Goal: Information Seeking & Learning: Check status

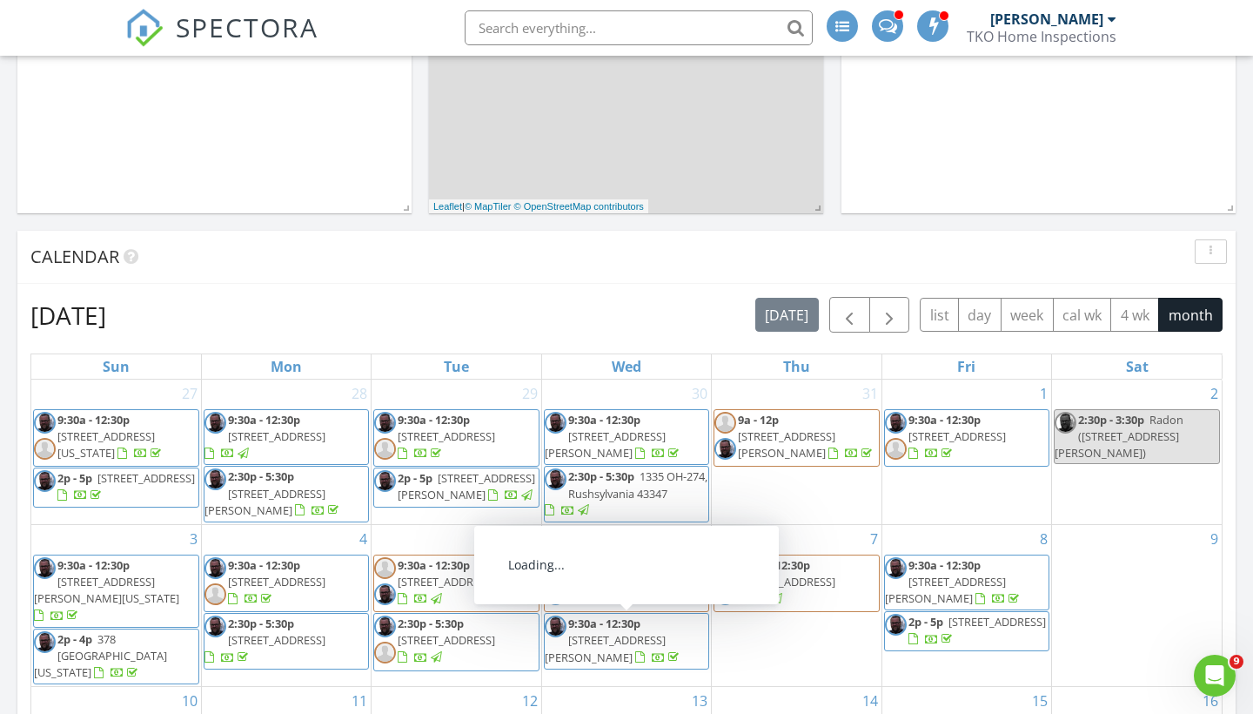
scroll to position [520, 0]
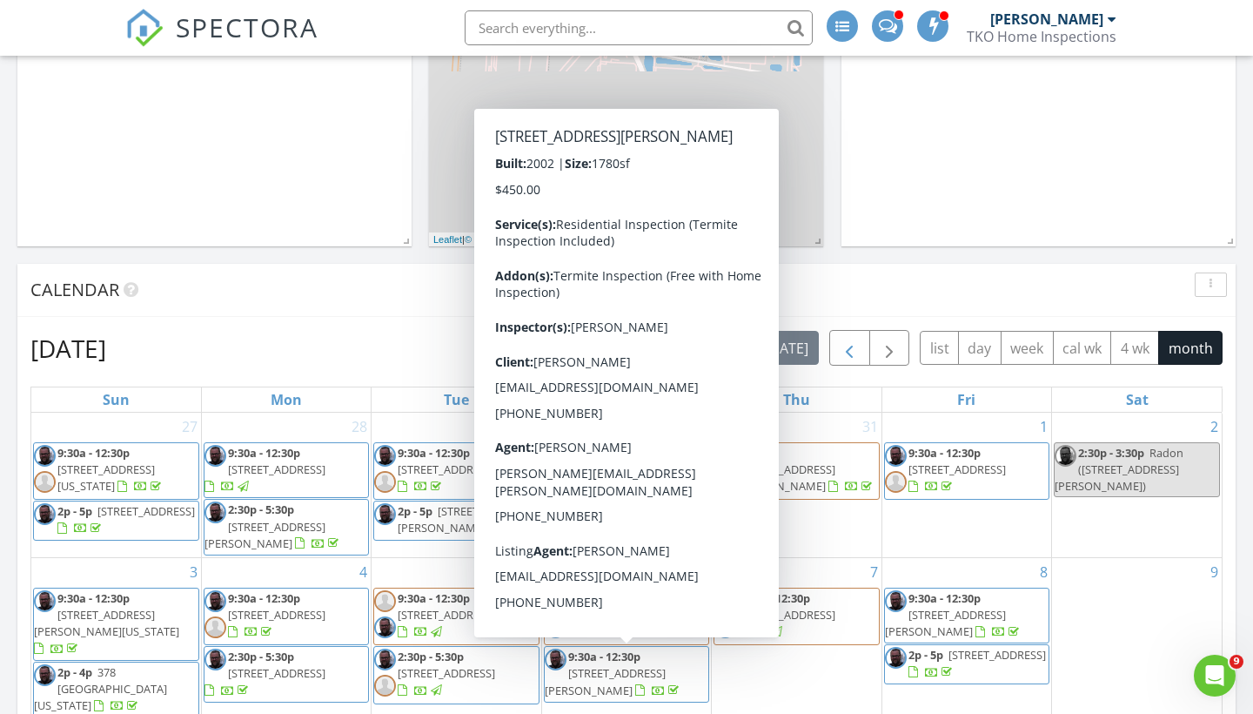
click at [850, 352] on span "button" at bounding box center [849, 348] width 21 height 21
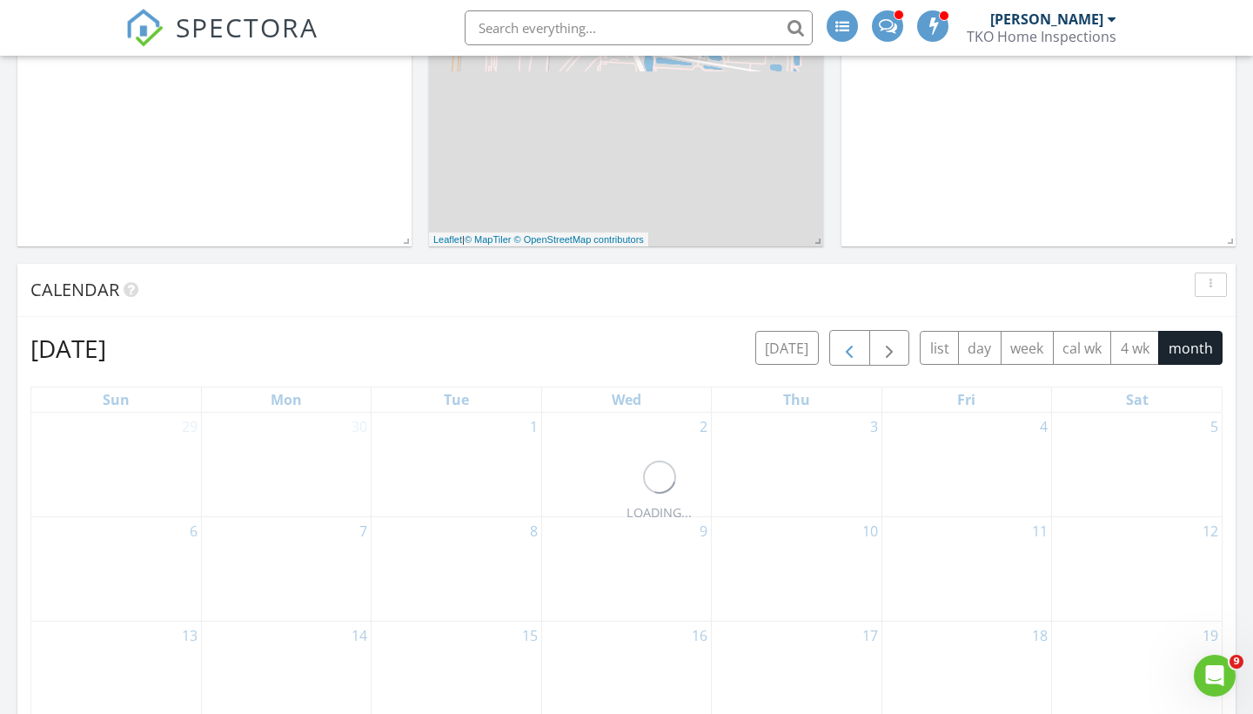
click at [850, 352] on span "button" at bounding box center [849, 348] width 21 height 21
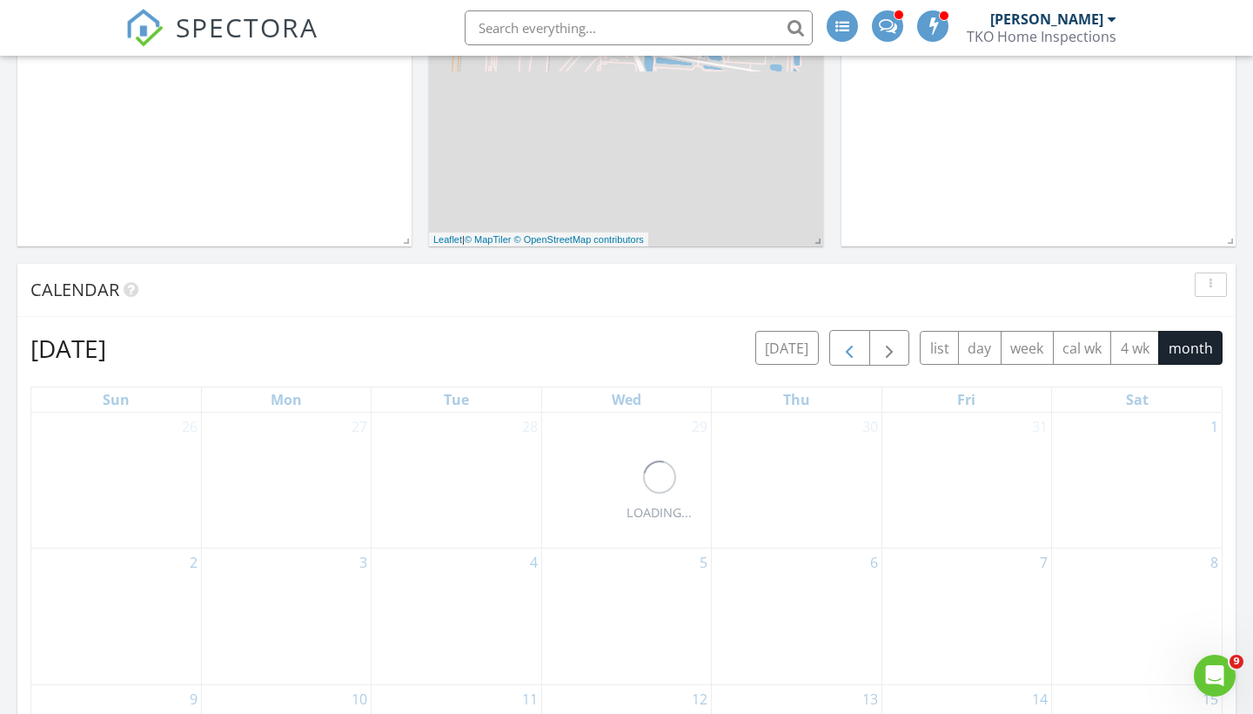
click at [850, 352] on span "button" at bounding box center [849, 348] width 21 height 21
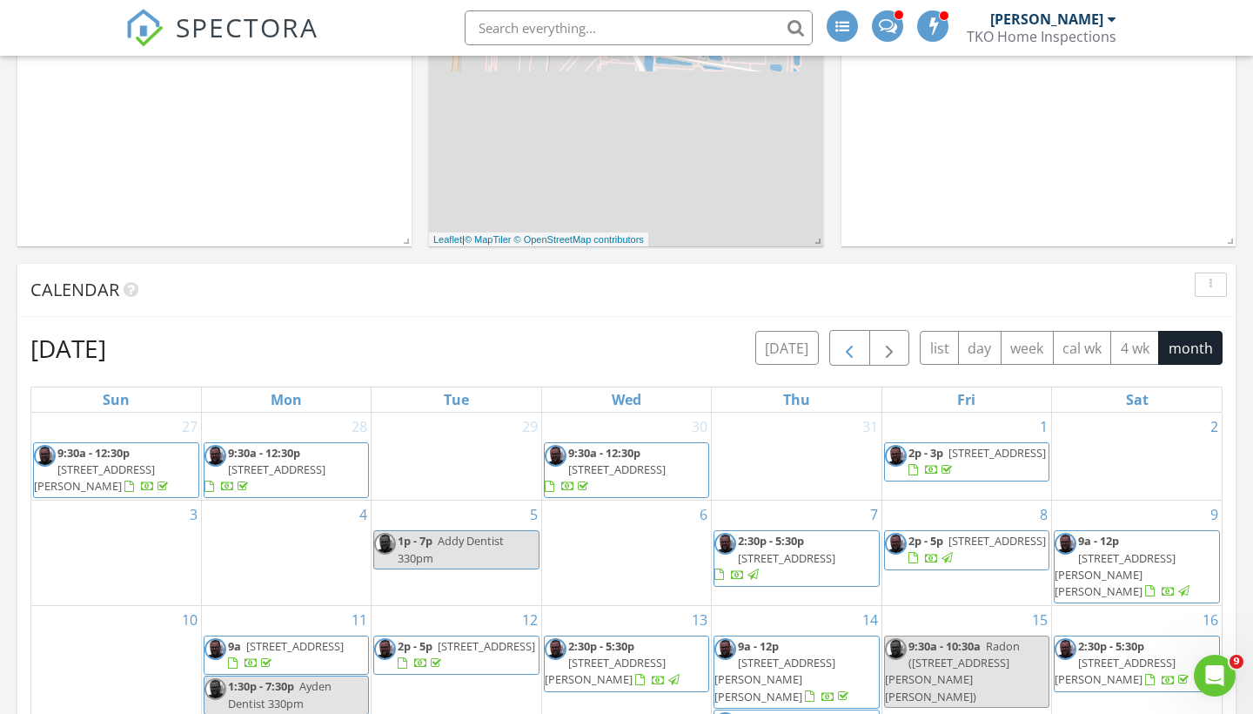
click at [850, 352] on span "button" at bounding box center [849, 348] width 21 height 21
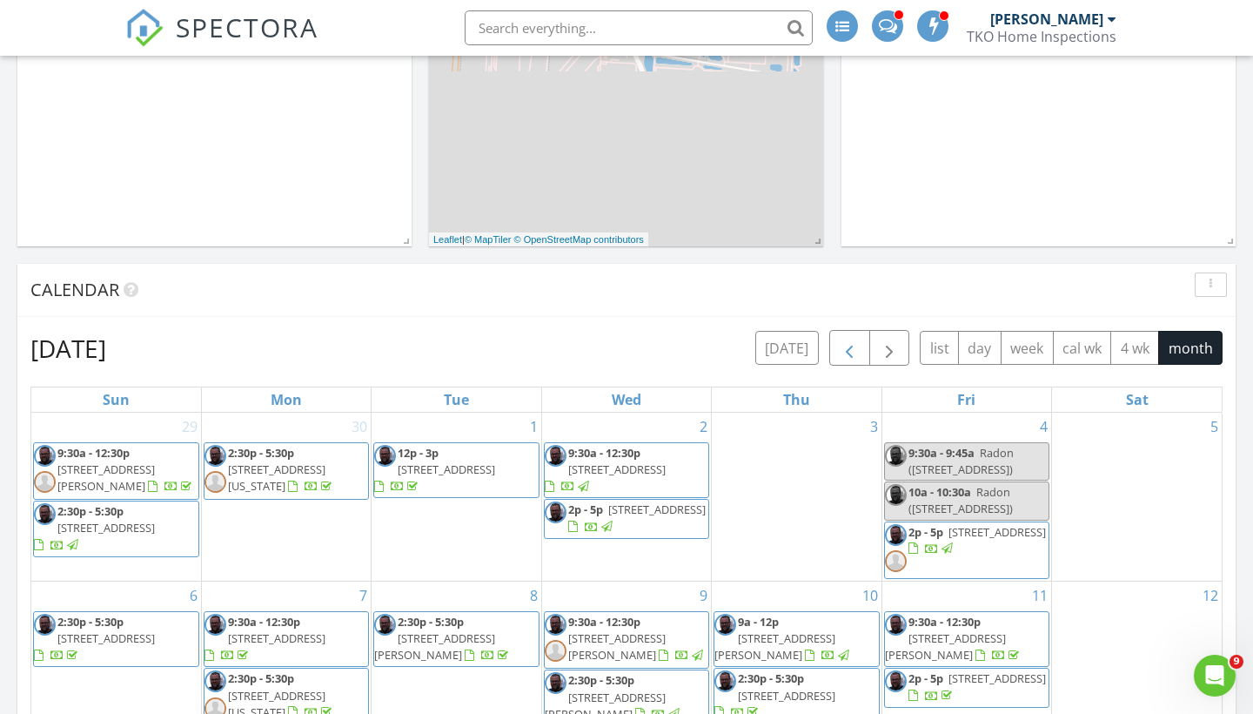
click at [850, 352] on span "button" at bounding box center [849, 348] width 21 height 21
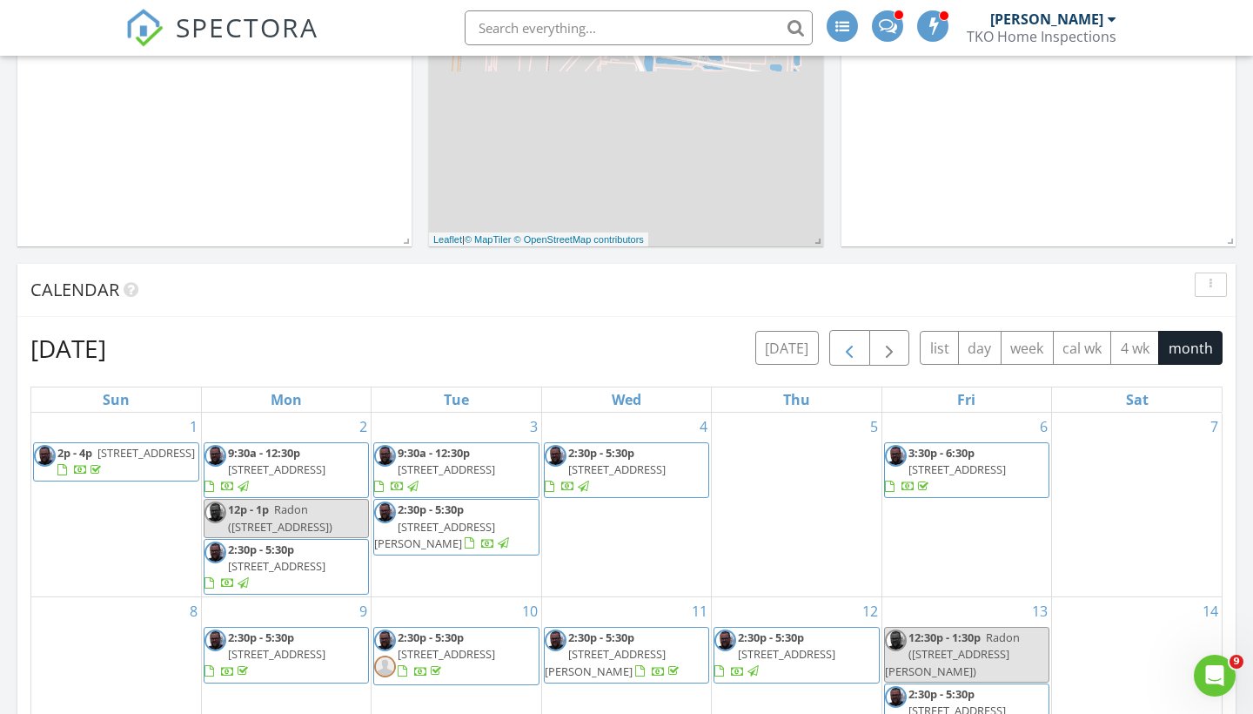
click at [850, 352] on span "button" at bounding box center [849, 348] width 21 height 21
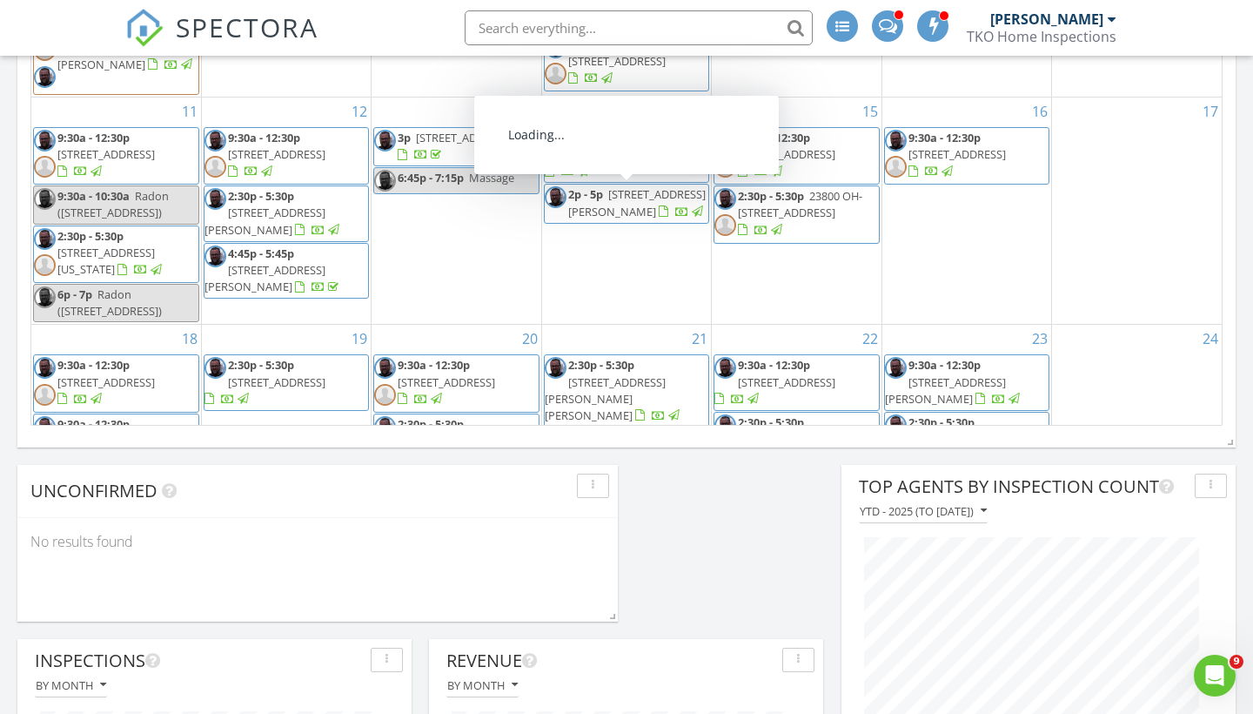
scroll to position [765, 0]
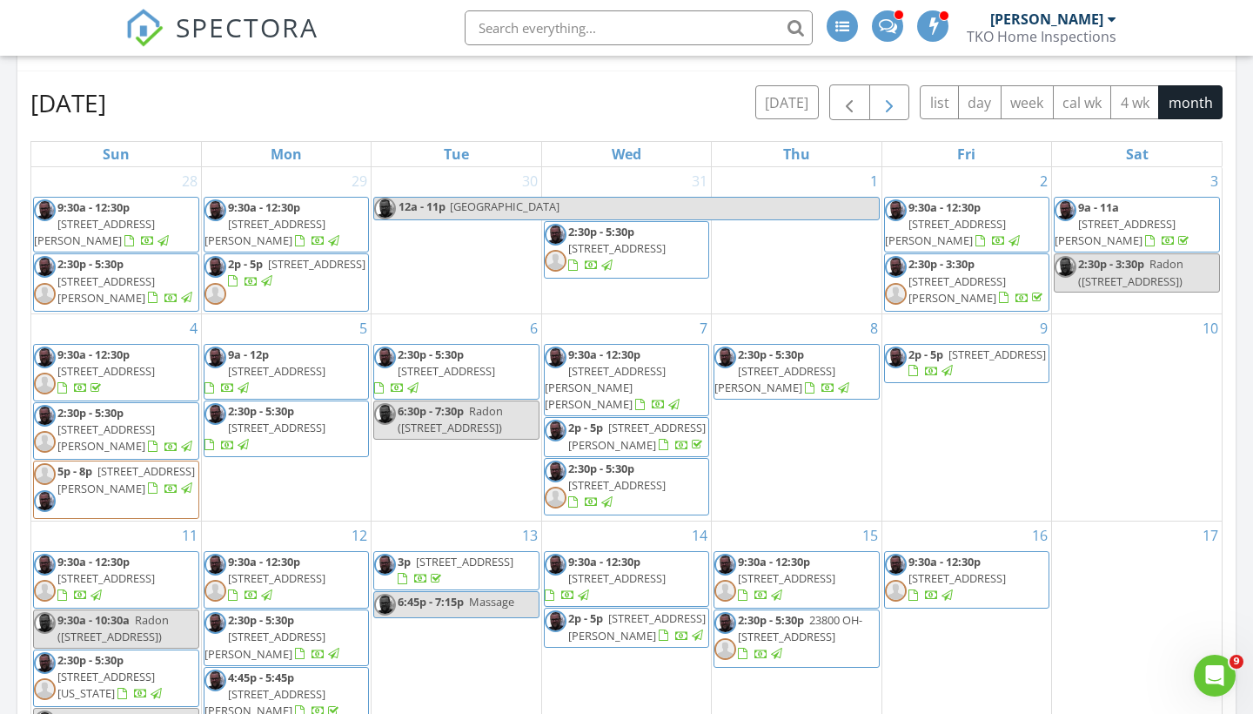
click at [883, 110] on span "button" at bounding box center [889, 102] width 21 height 21
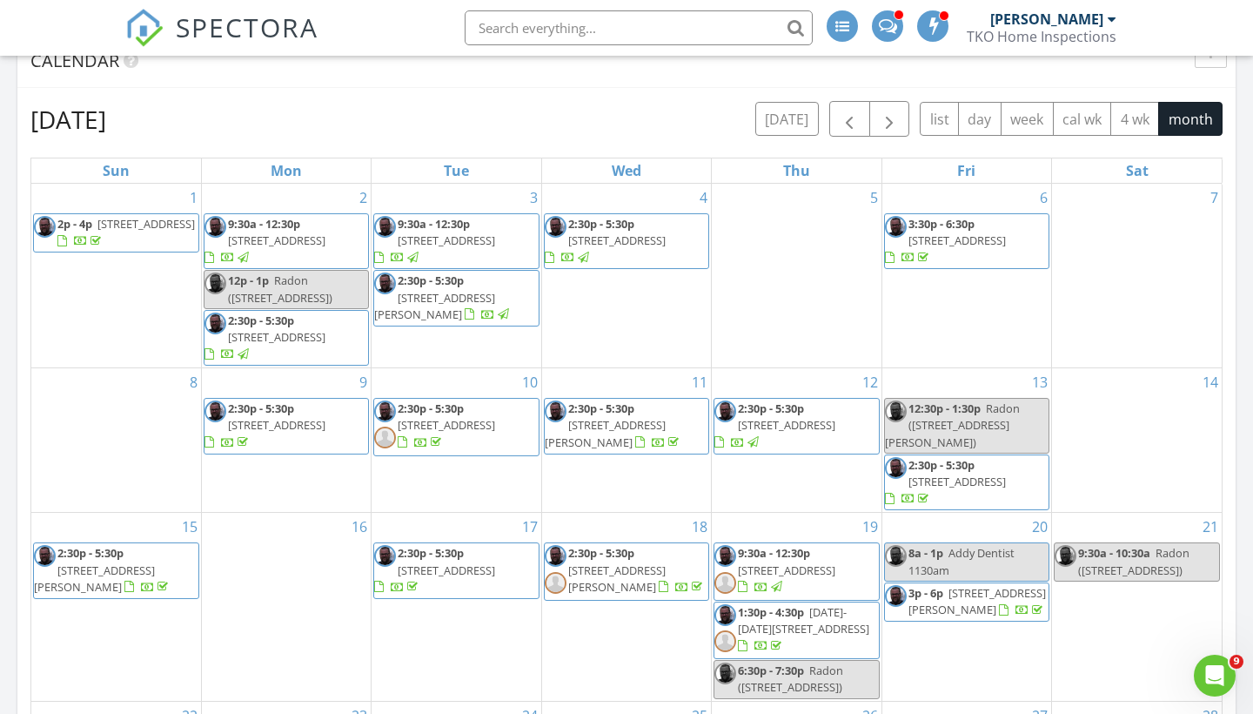
scroll to position [0, 0]
click at [896, 116] on span "button" at bounding box center [889, 119] width 21 height 21
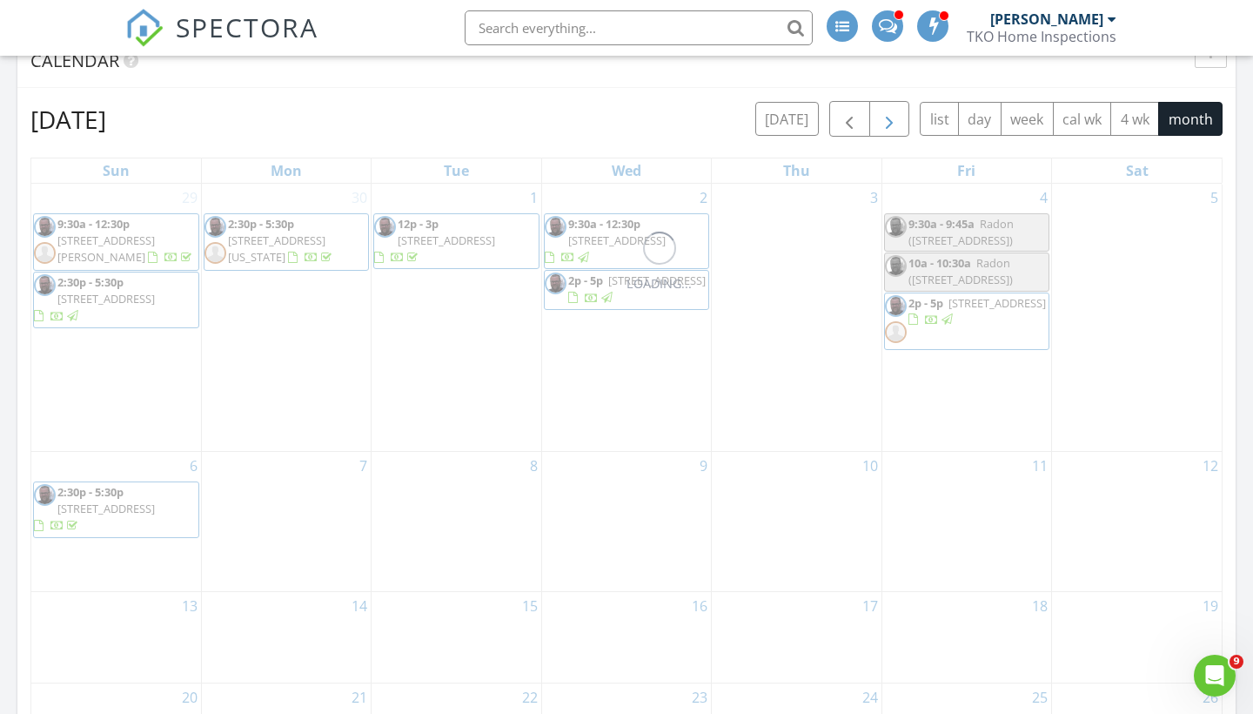
click at [896, 116] on span "button" at bounding box center [889, 119] width 21 height 21
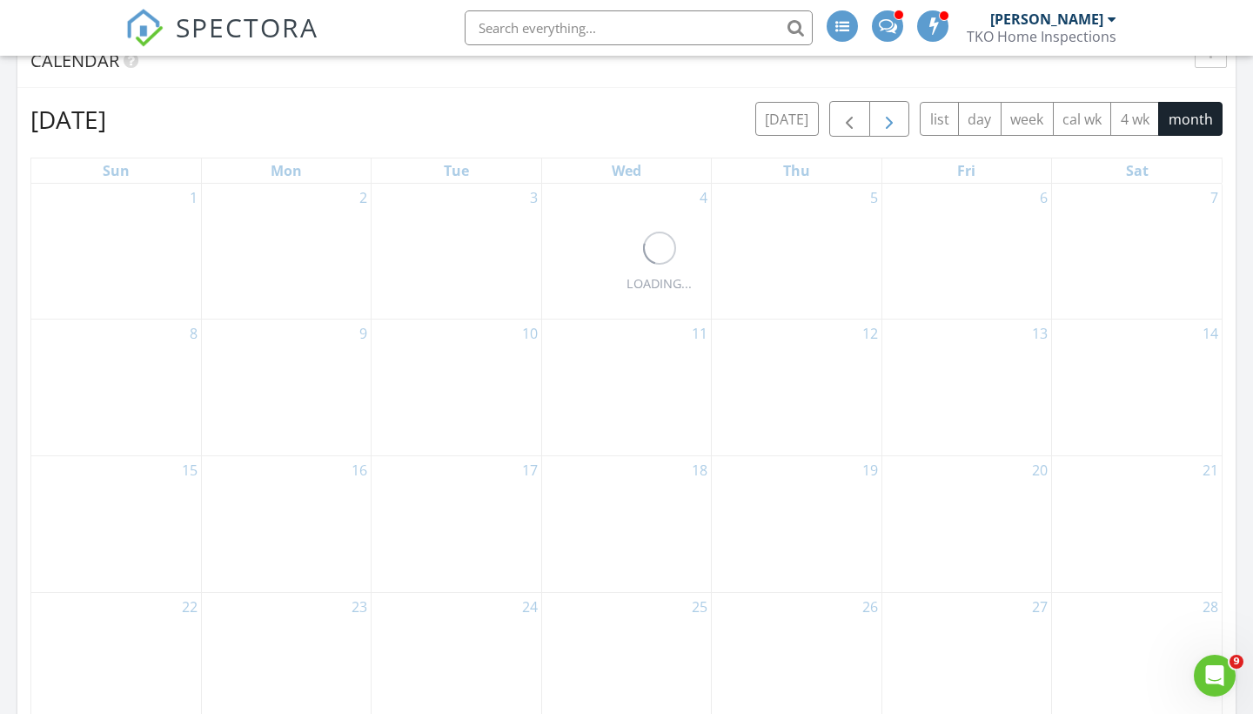
click at [896, 116] on span "button" at bounding box center [889, 119] width 21 height 21
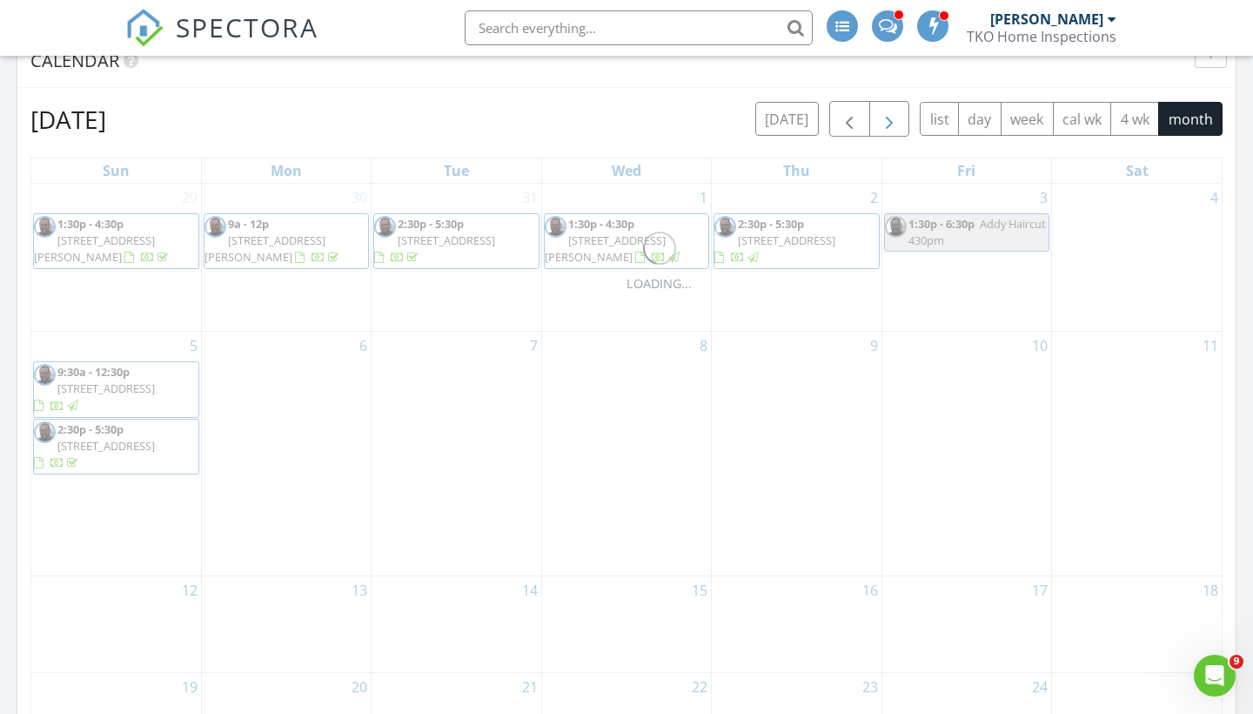
click at [896, 116] on span "button" at bounding box center [889, 119] width 21 height 21
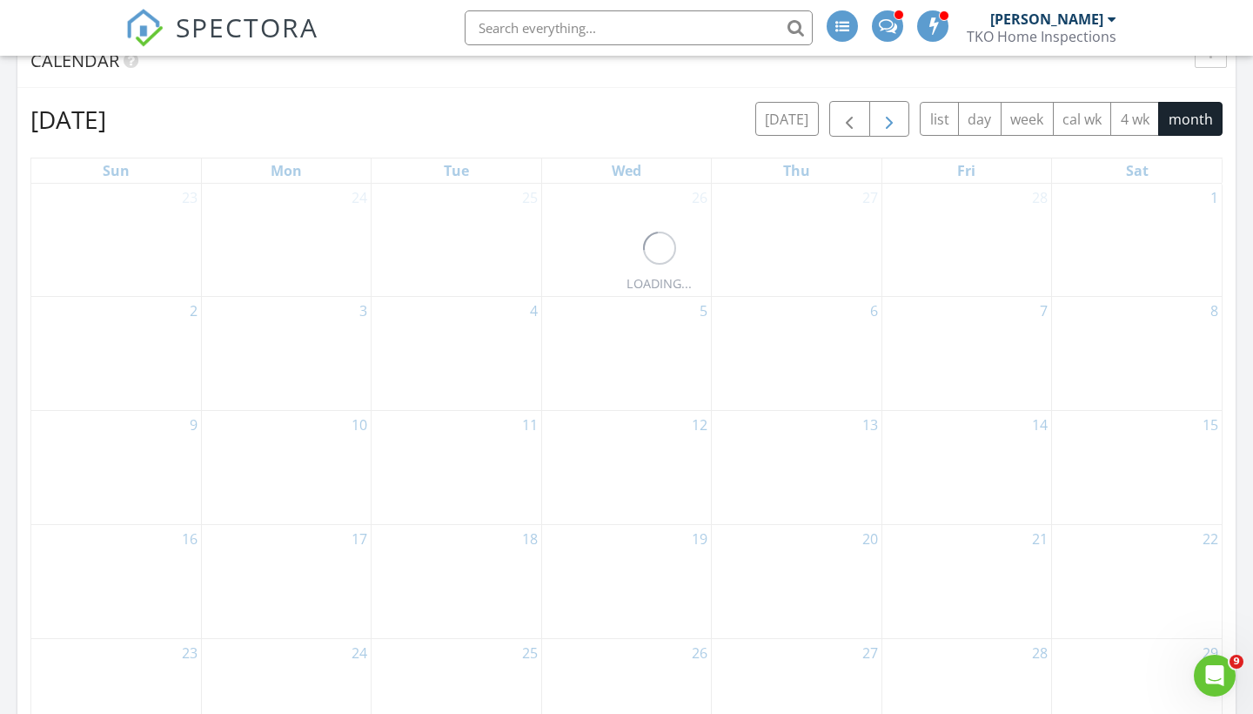
click at [896, 116] on span "button" at bounding box center [889, 119] width 21 height 21
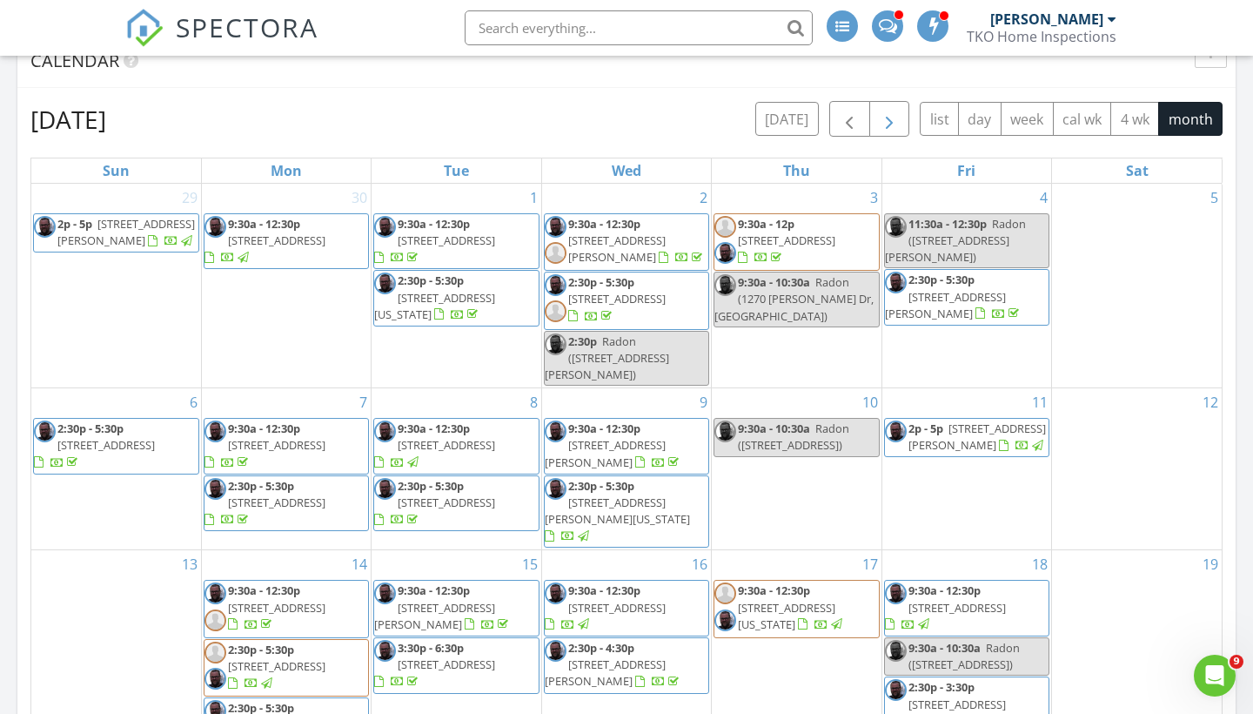
click at [896, 116] on span "button" at bounding box center [889, 119] width 21 height 21
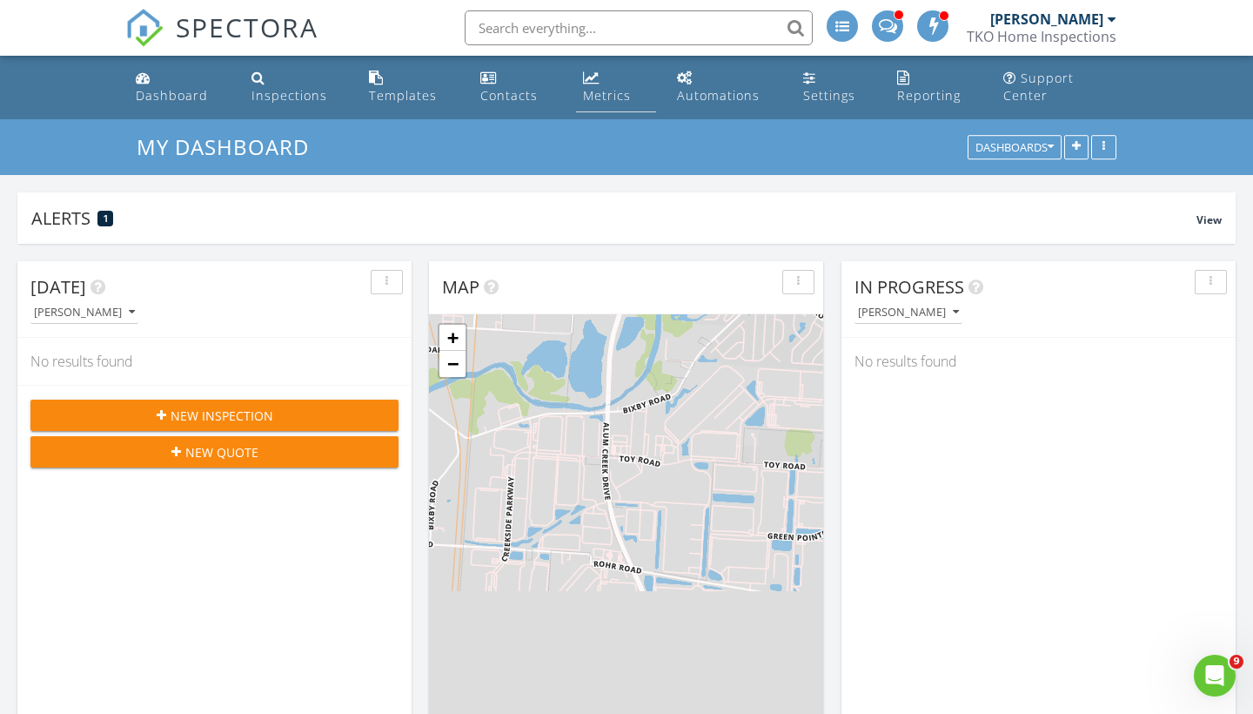
click at [593, 72] on div "Metrics" at bounding box center [591, 78] width 17 height 14
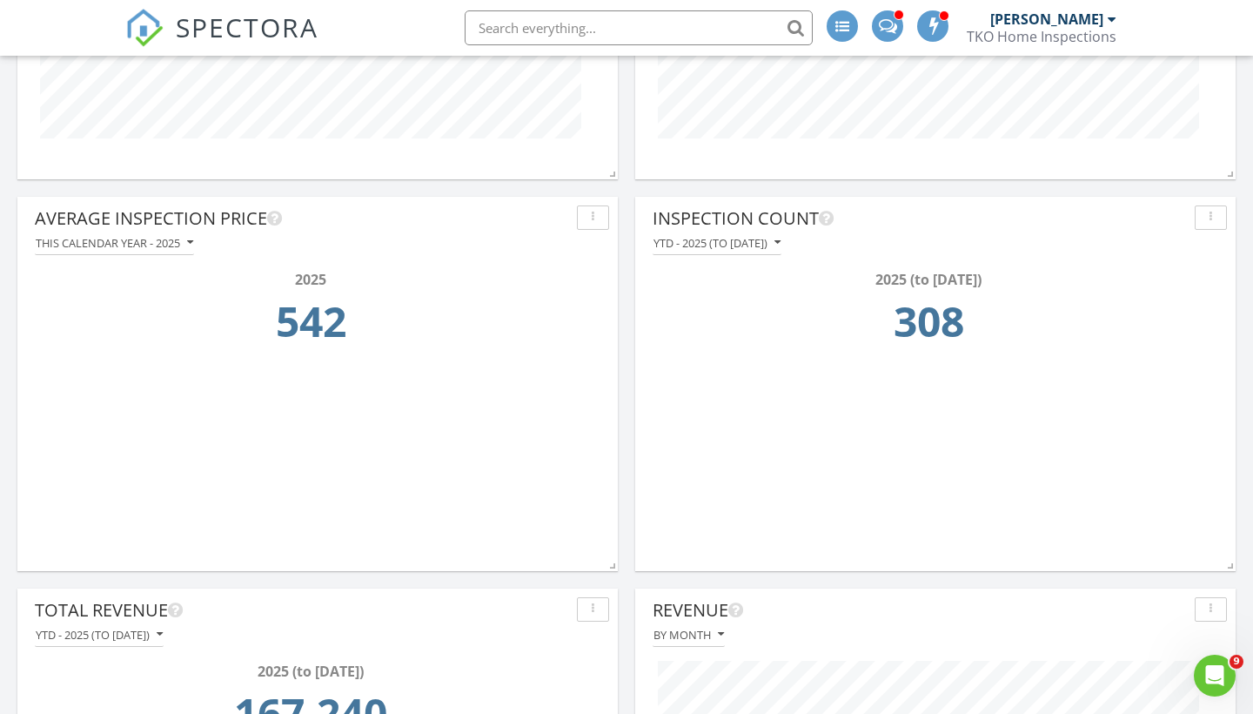
scroll to position [446, 0]
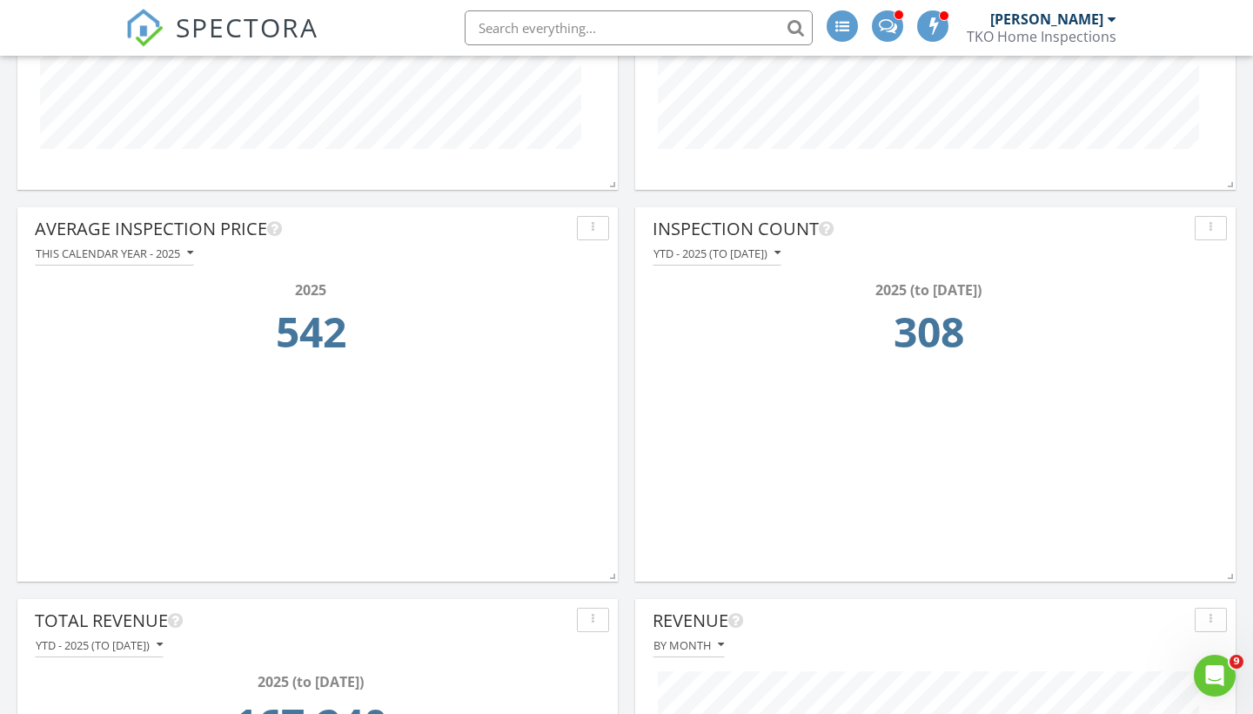
click at [776, 252] on div "YTD - 2025 (to [DATE])" at bounding box center [717, 253] width 127 height 12
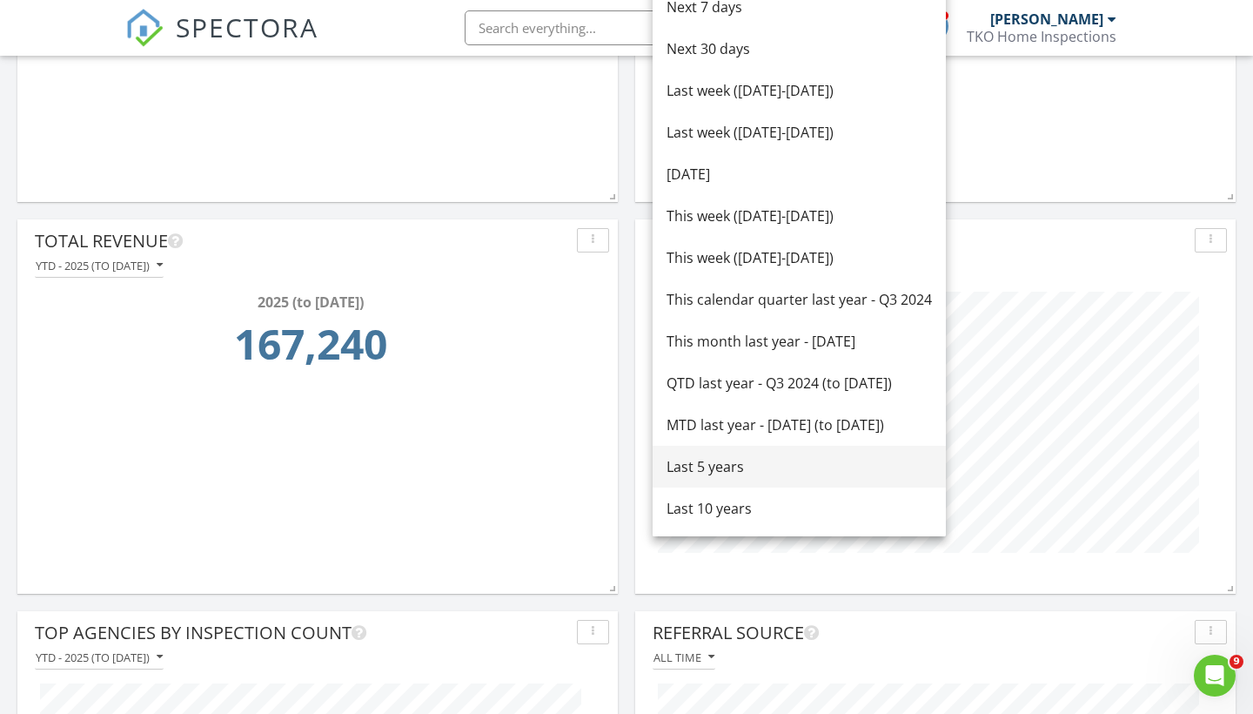
scroll to position [823, 0]
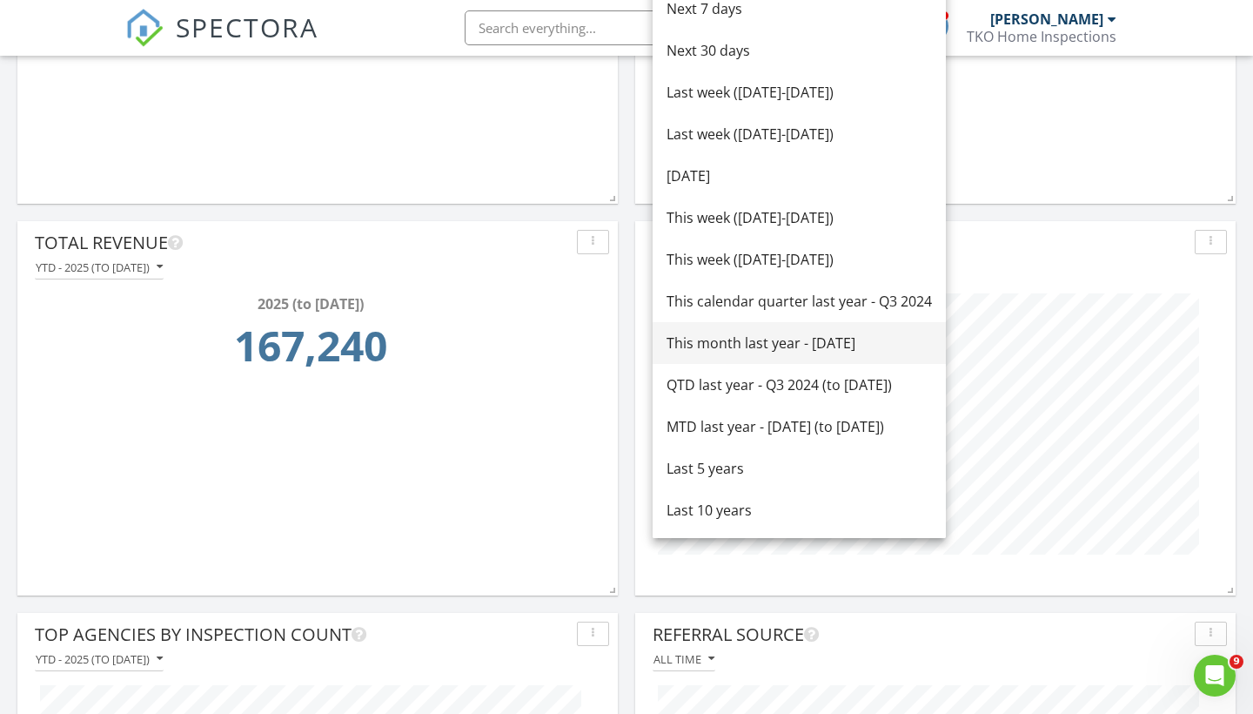
click at [787, 349] on div "This month last year - [DATE]" at bounding box center [799, 342] width 265 height 21
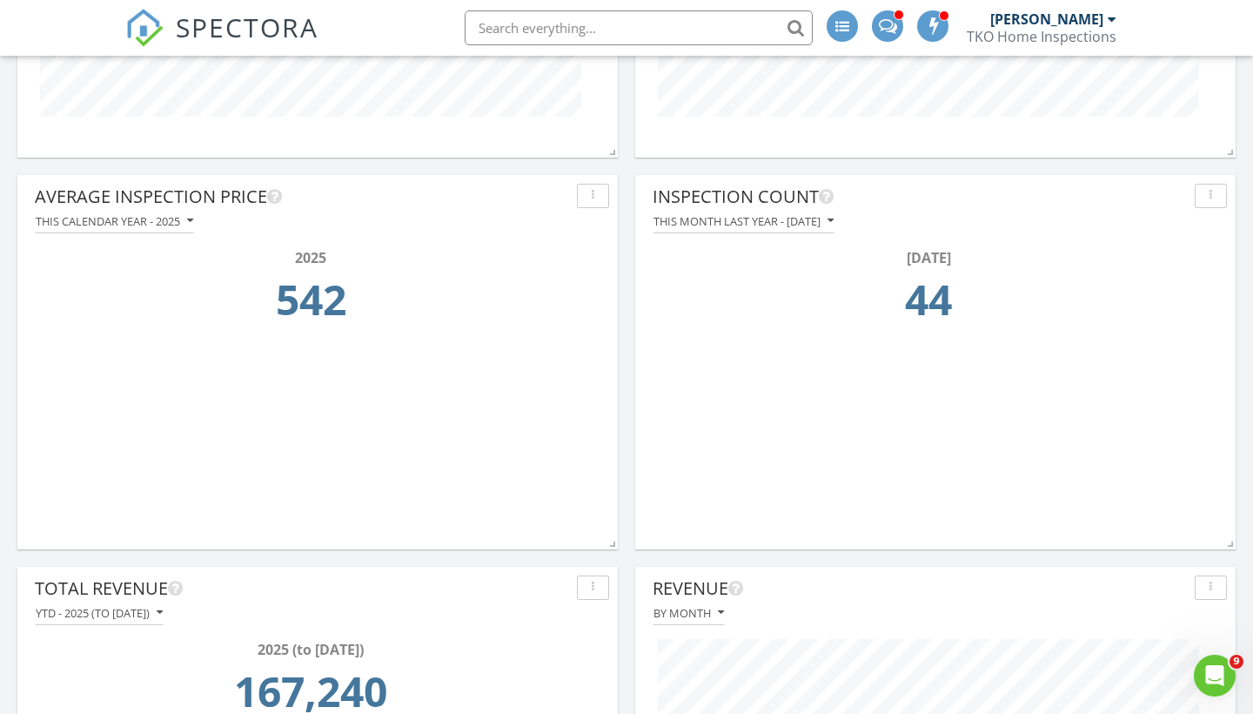
scroll to position [465, 0]
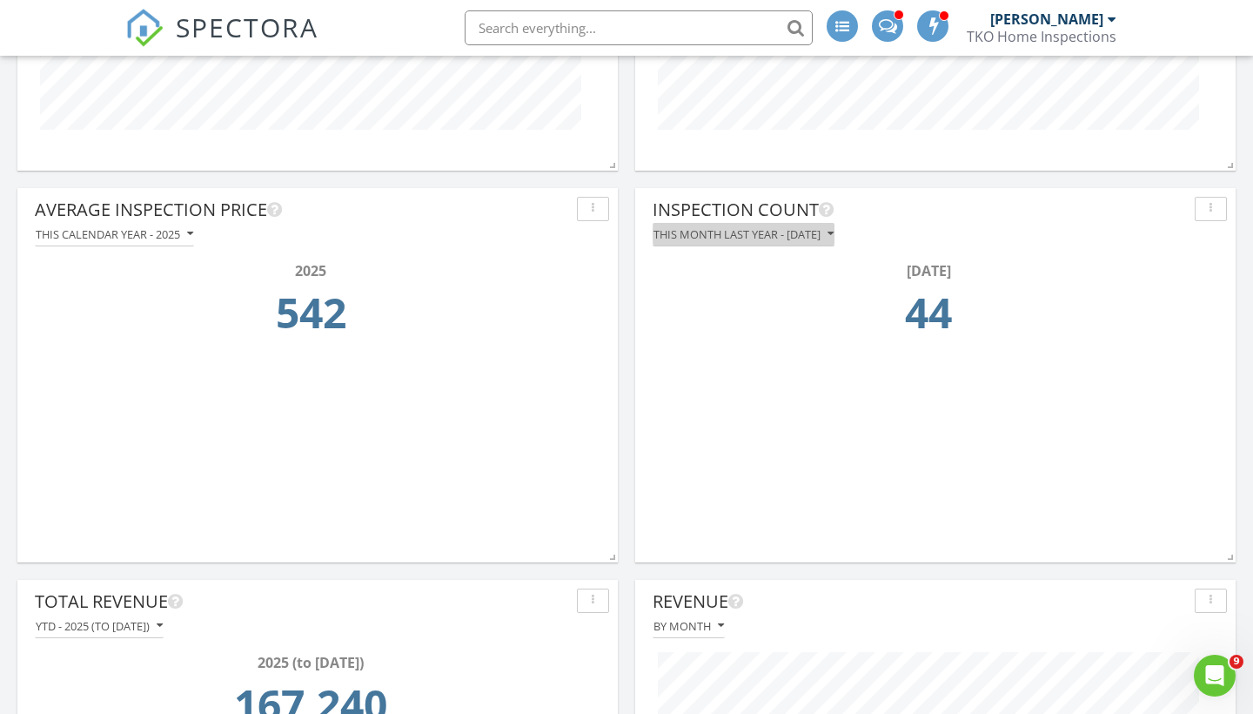
click at [809, 237] on div "This month last year - [DATE]" at bounding box center [744, 234] width 180 height 12
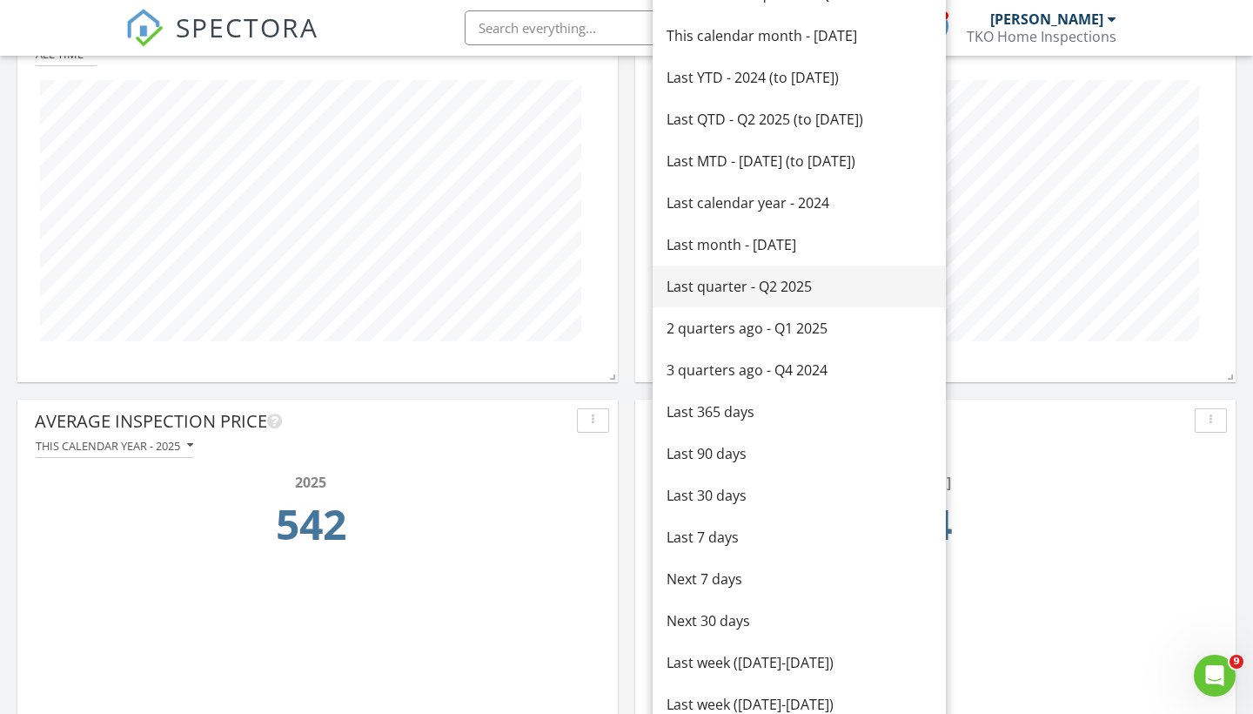
scroll to position [252, 0]
click at [796, 86] on div "Last YTD - 2024 (to [DATE])" at bounding box center [799, 78] width 265 height 21
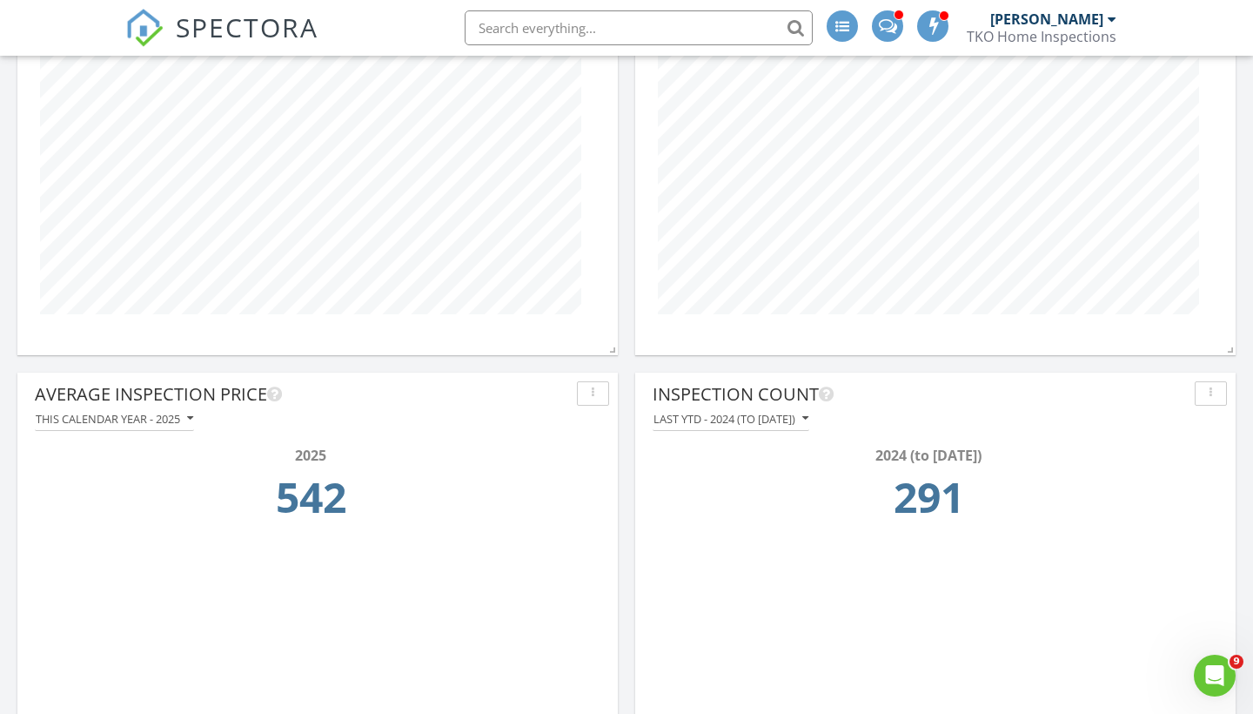
scroll to position [302, 0]
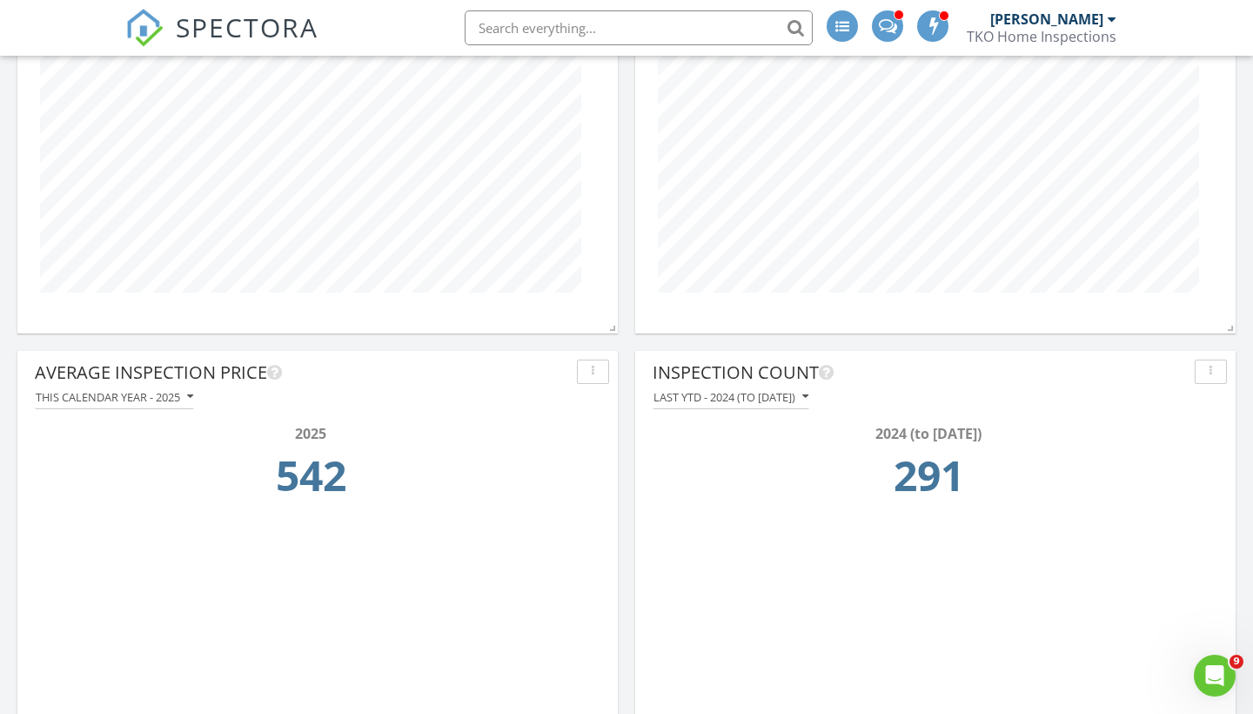
click at [790, 397] on div "Last YTD - 2024 (to [DATE])" at bounding box center [731, 397] width 155 height 12
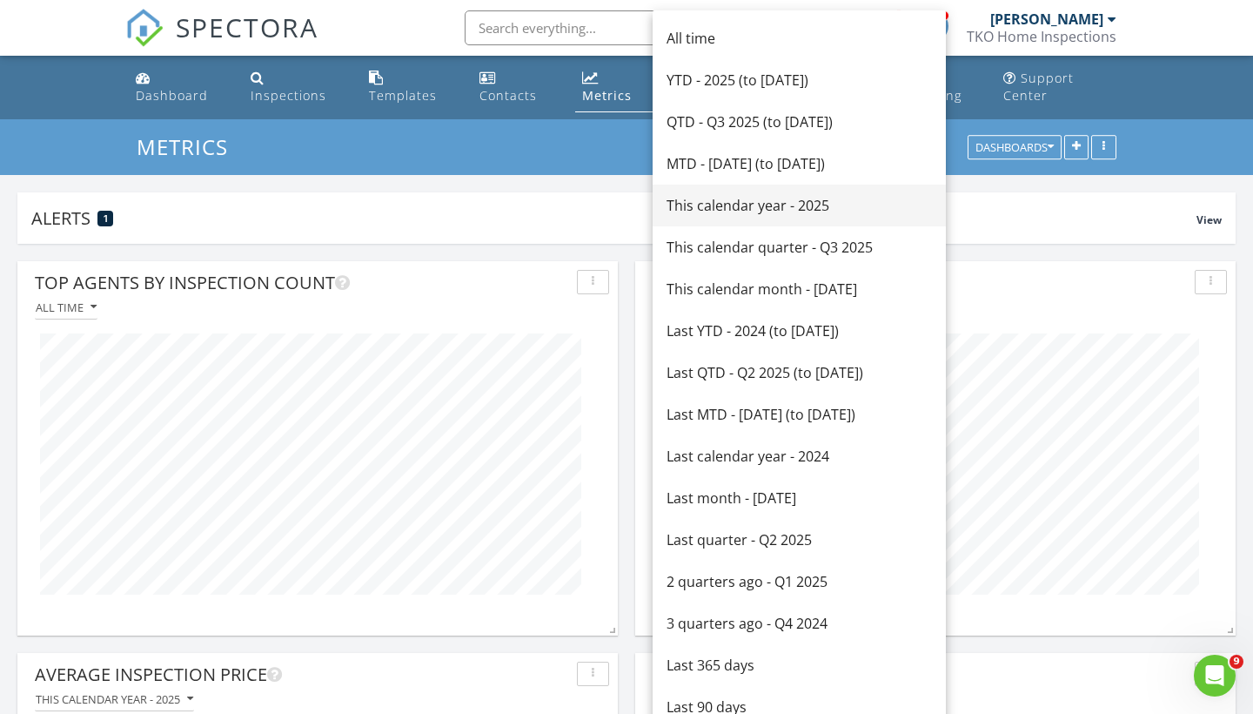
scroll to position [0, 0]
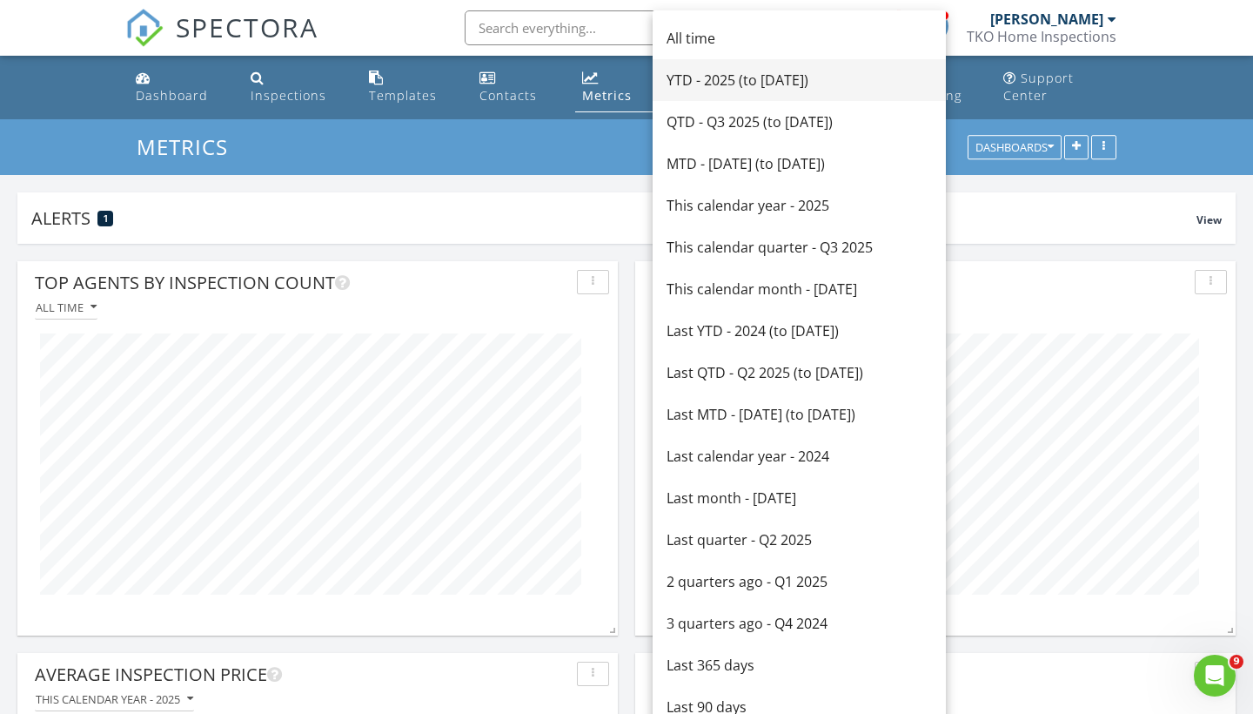
click at [776, 73] on div "YTD - 2025 (to [DATE])" at bounding box center [799, 80] width 265 height 21
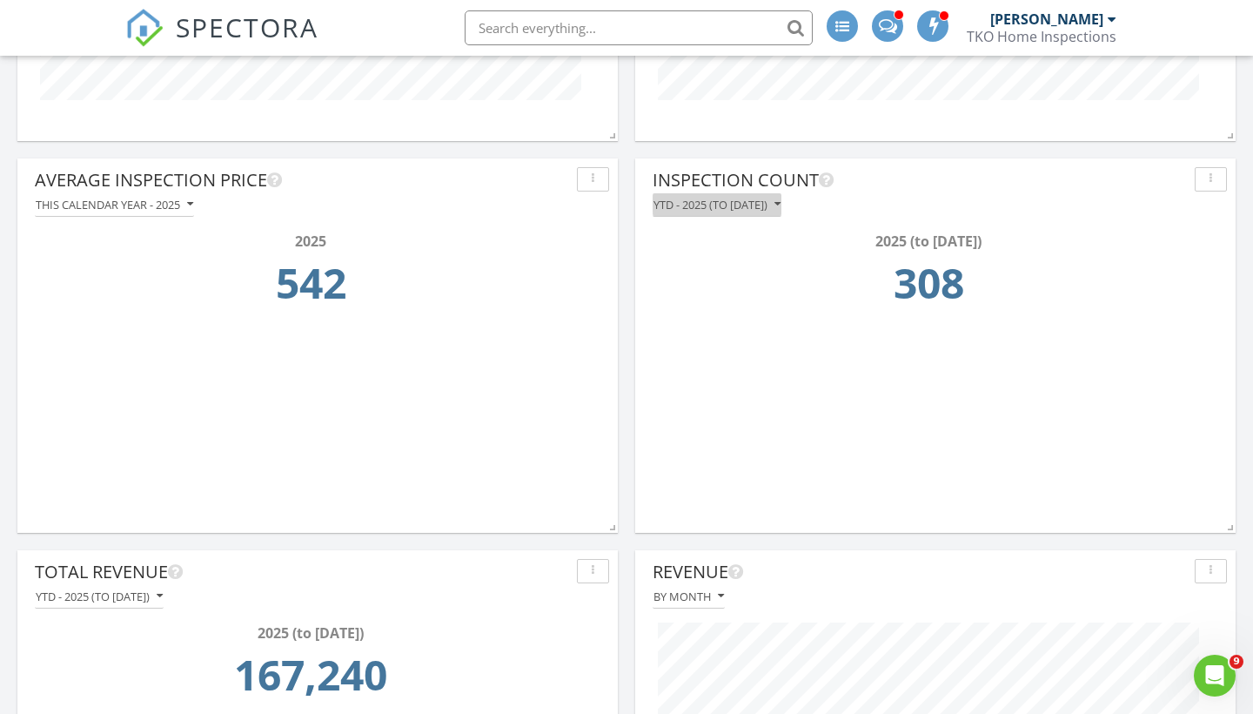
click at [763, 212] on button "YTD - 2025 (to [DATE])" at bounding box center [717, 205] width 129 height 24
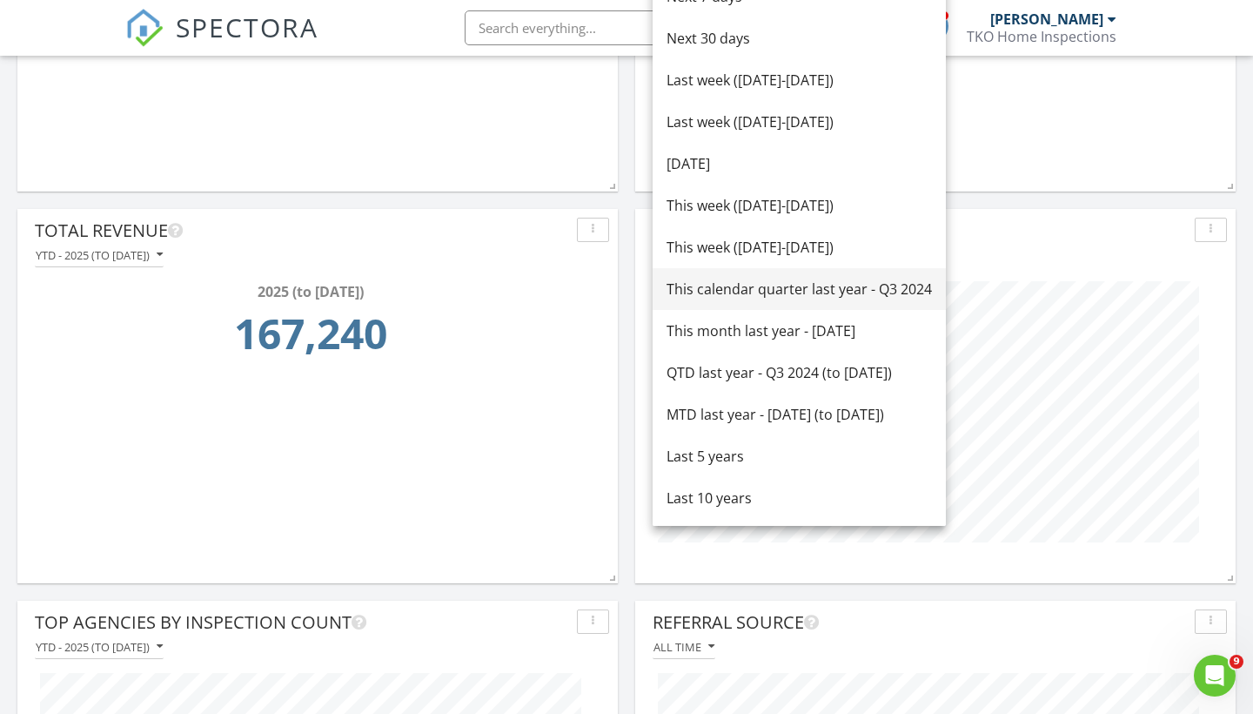
click at [769, 288] on div "This calendar quarter last year - Q3 2024" at bounding box center [799, 289] width 265 height 21
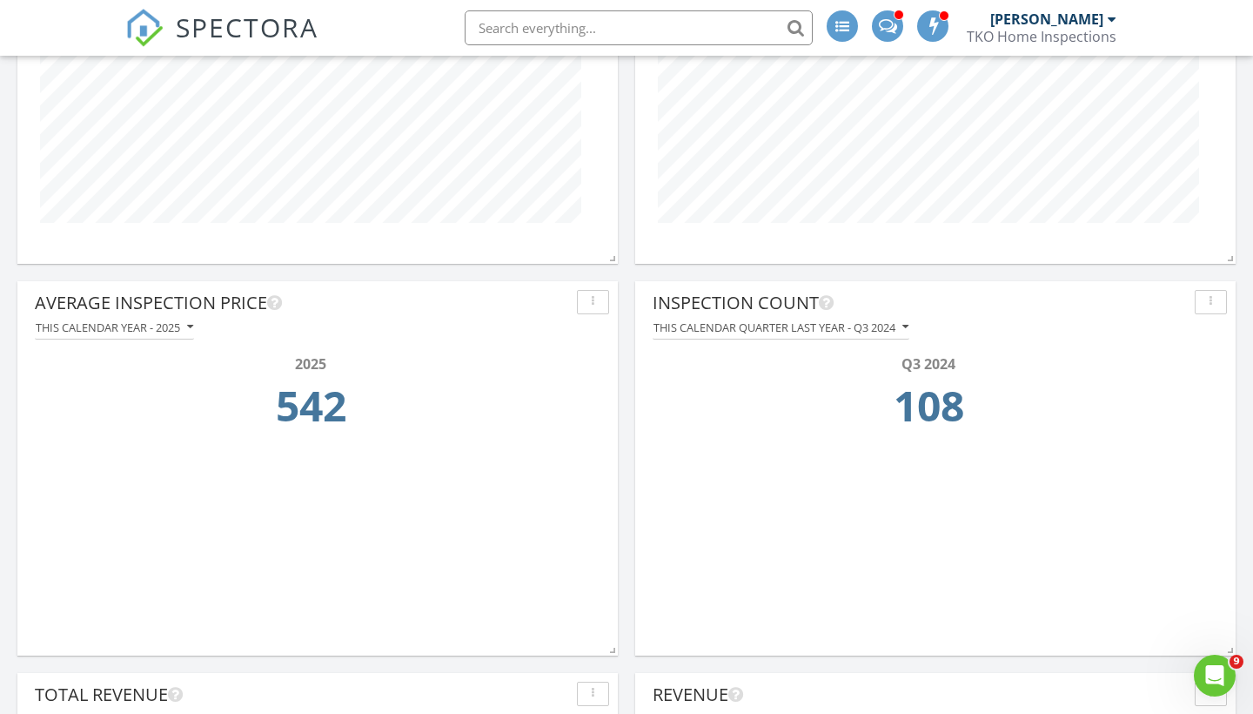
click at [765, 330] on div "This calendar quarter last year - Q3 2024" at bounding box center [781, 327] width 255 height 12
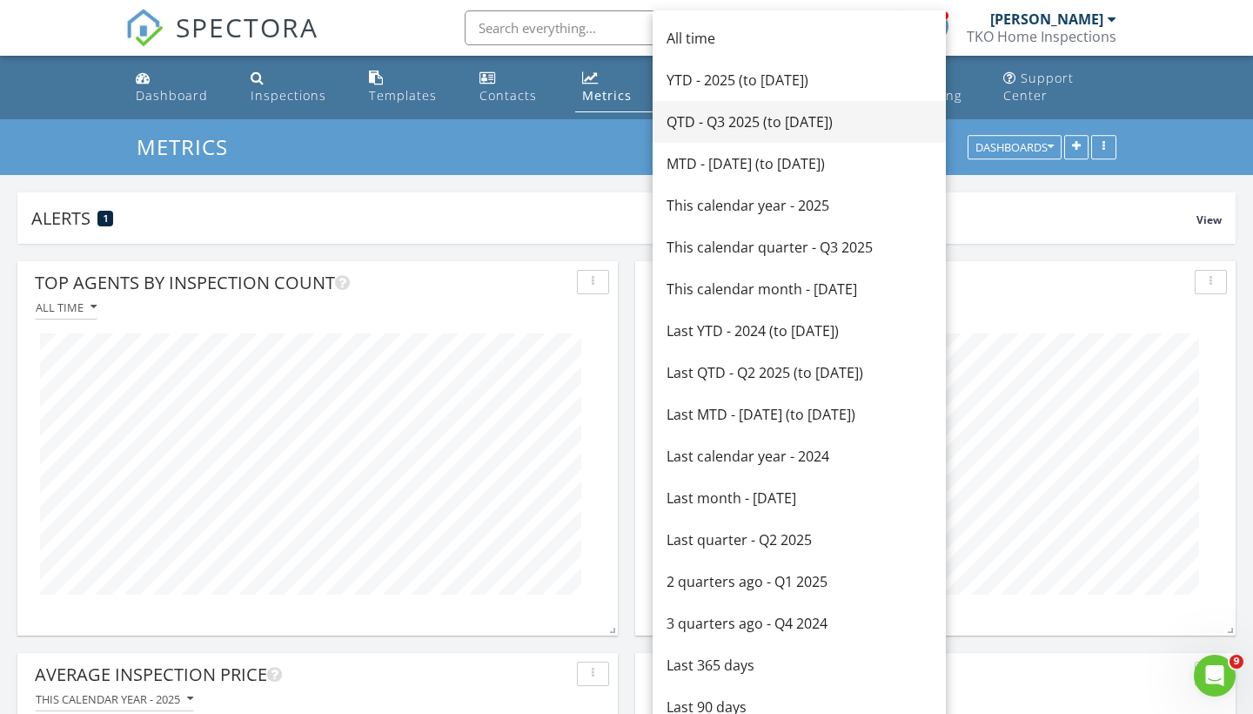
click at [725, 130] on div "QTD - Q3 2025 (to [DATE])" at bounding box center [799, 121] width 265 height 21
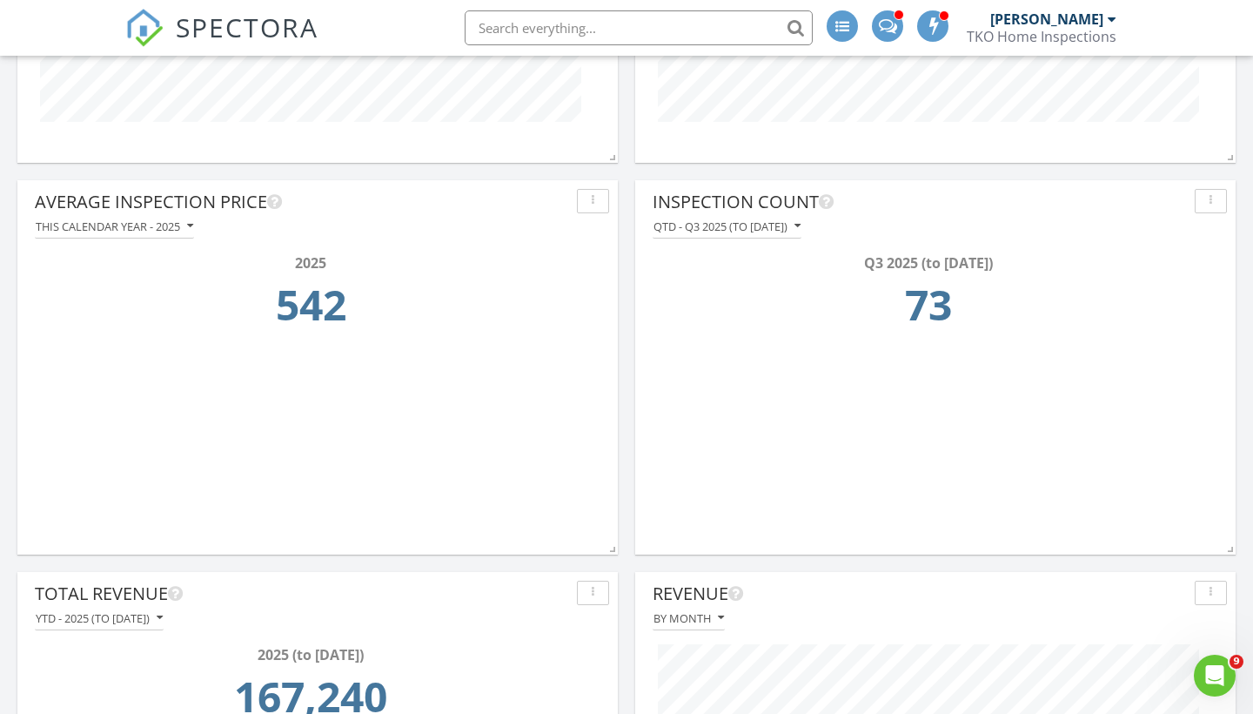
click at [792, 229] on div "QTD - Q3 2025 (to [DATE])" at bounding box center [727, 226] width 147 height 12
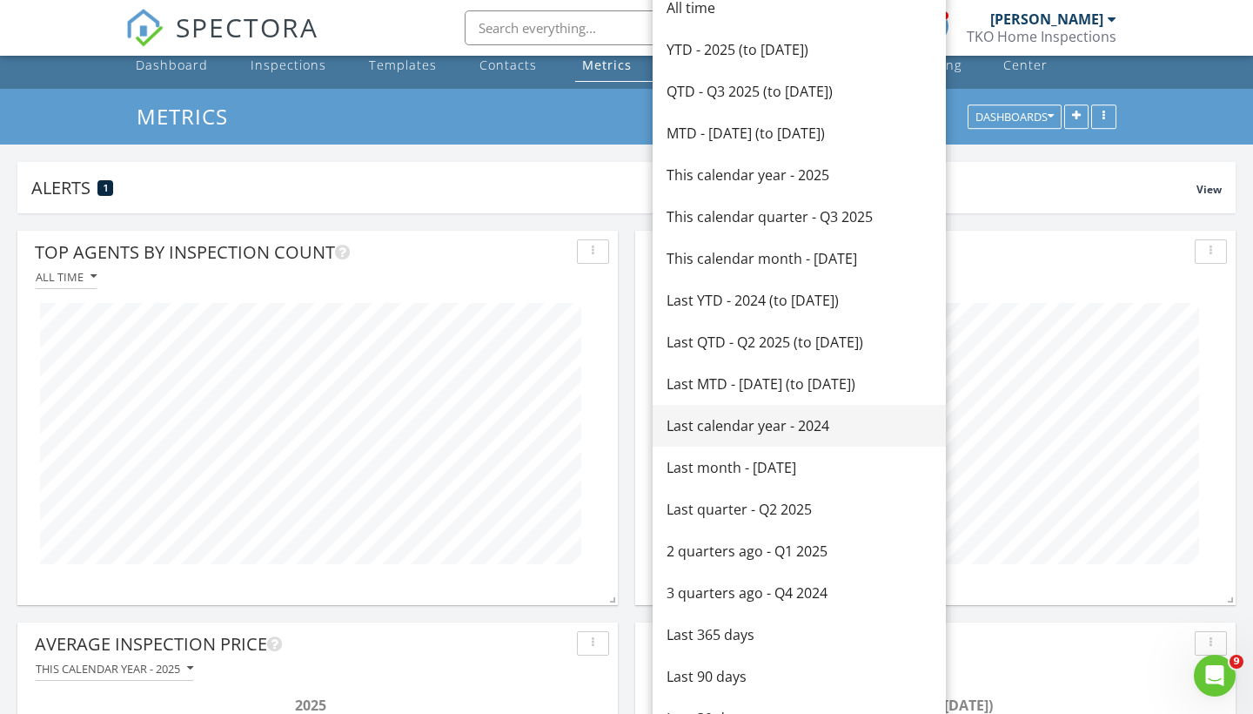
scroll to position [26, 0]
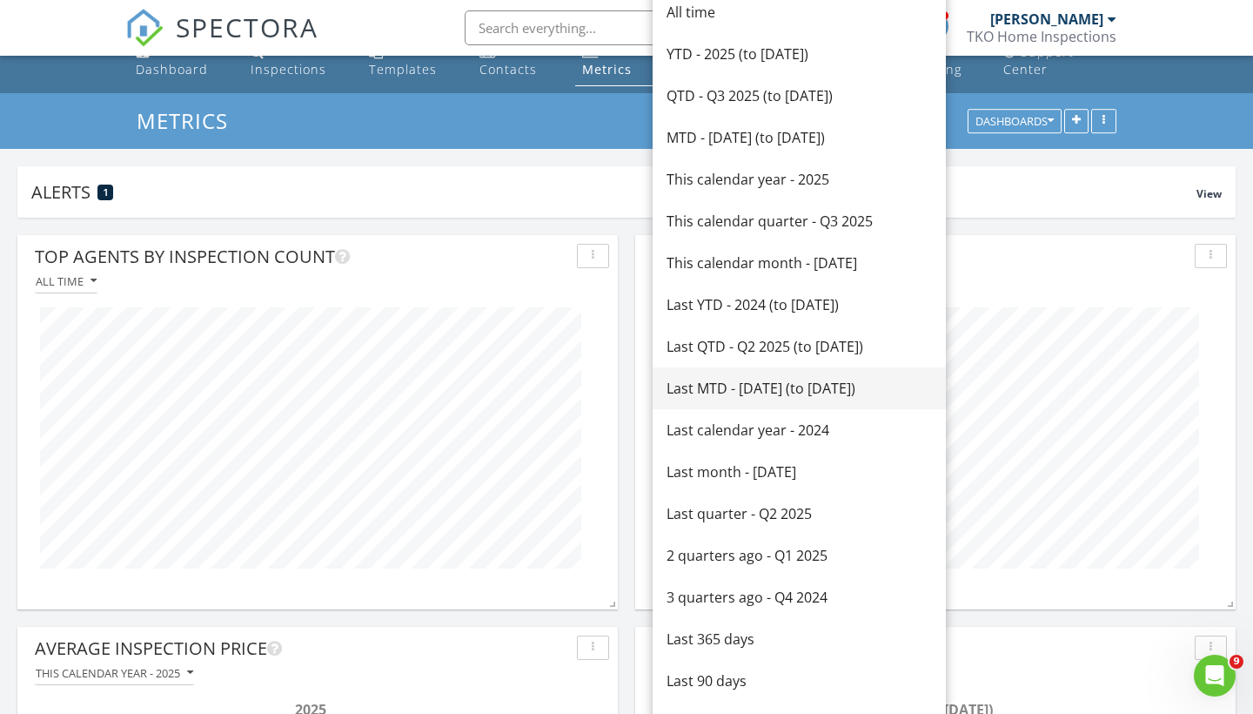
click at [780, 391] on div "Last MTD - [DATE] (to [DATE])" at bounding box center [799, 388] width 265 height 21
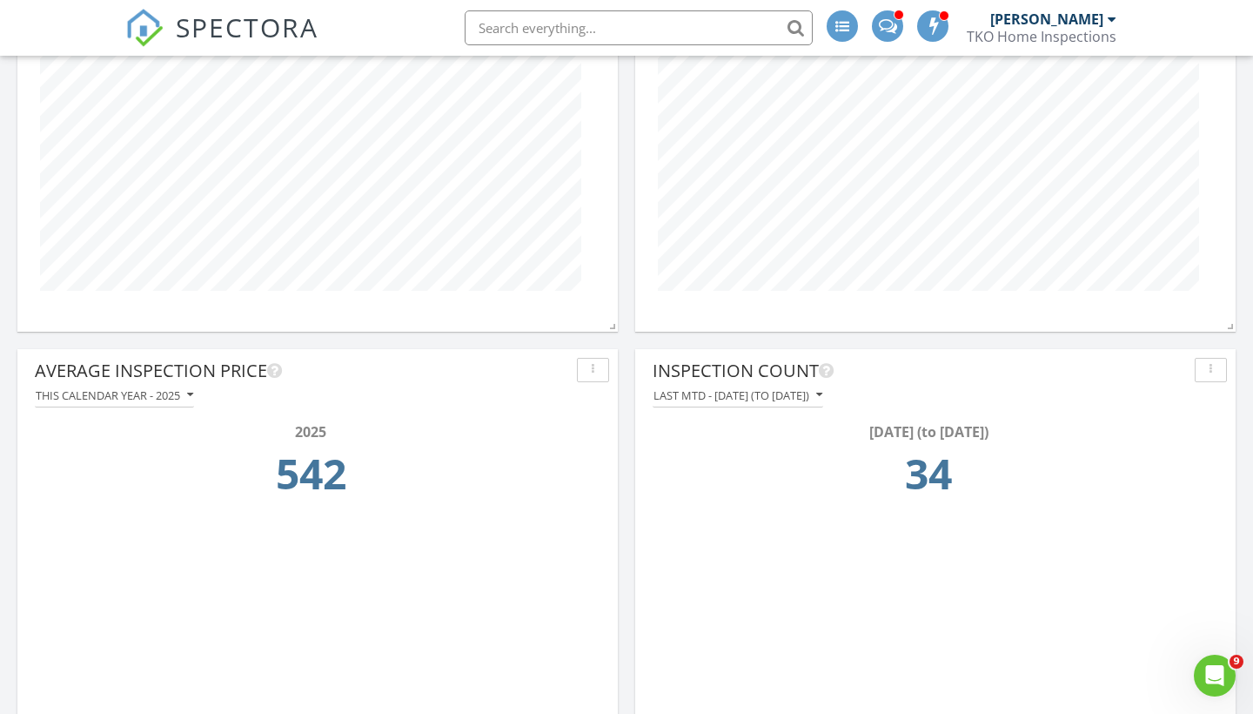
scroll to position [310, 0]
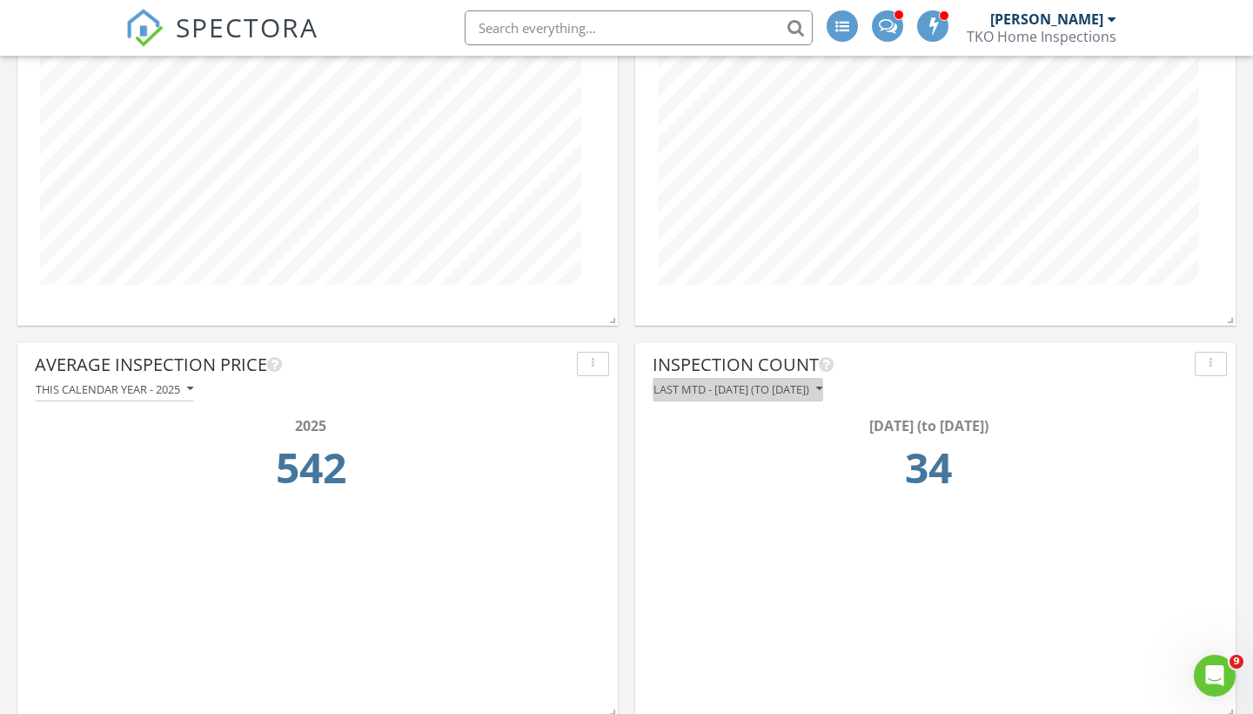
click at [793, 394] on div "Last MTD - [DATE] (to [DATE])" at bounding box center [738, 389] width 169 height 12
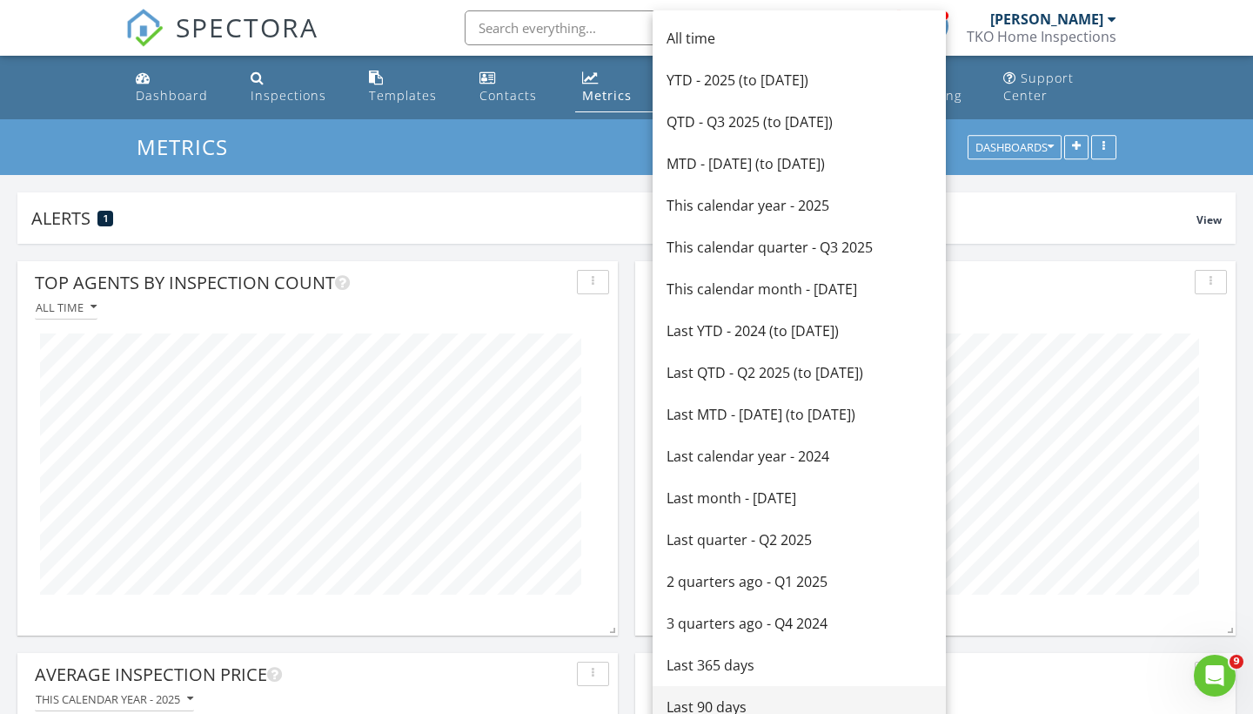
scroll to position [0, 0]
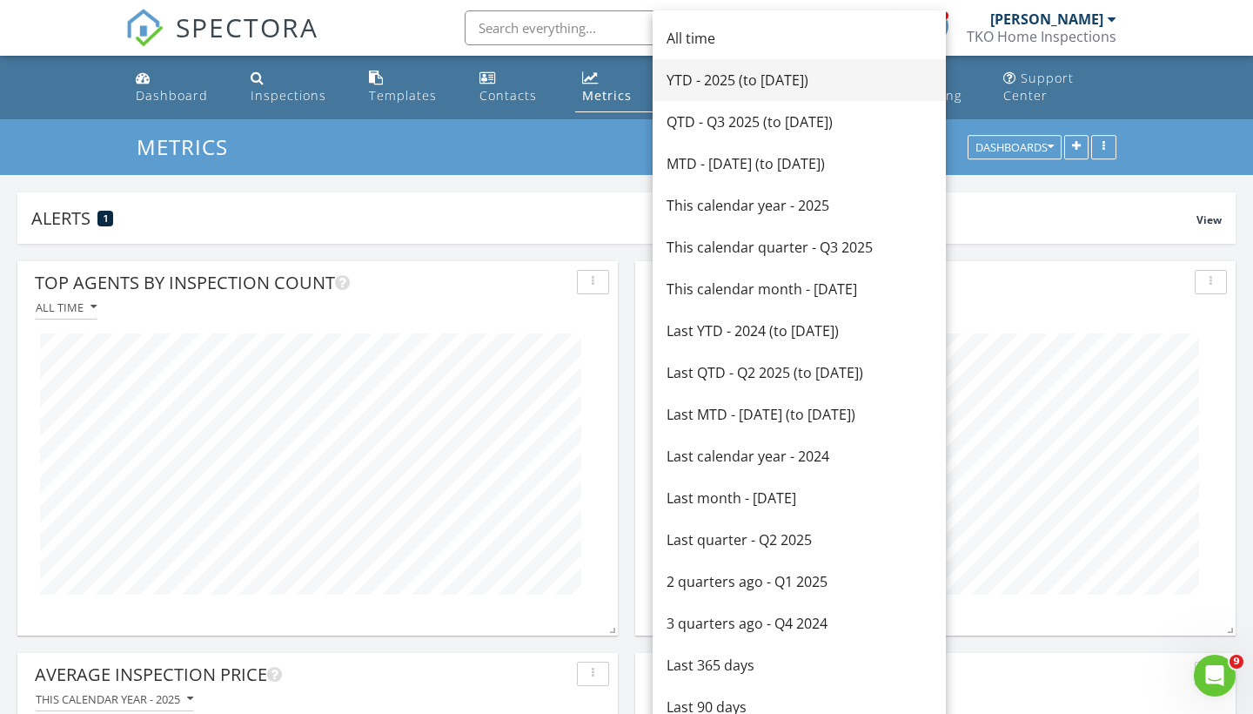
click at [732, 85] on div "YTD - 2025 (to [DATE])" at bounding box center [799, 80] width 265 height 21
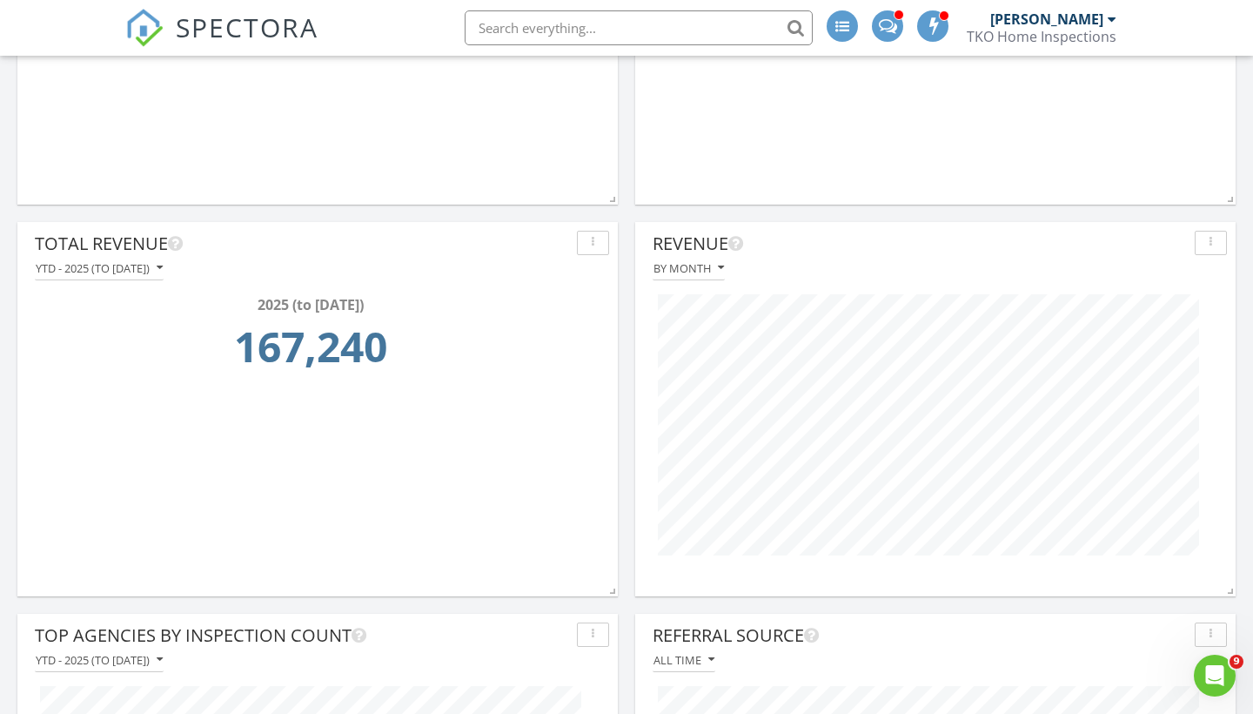
scroll to position [845, 0]
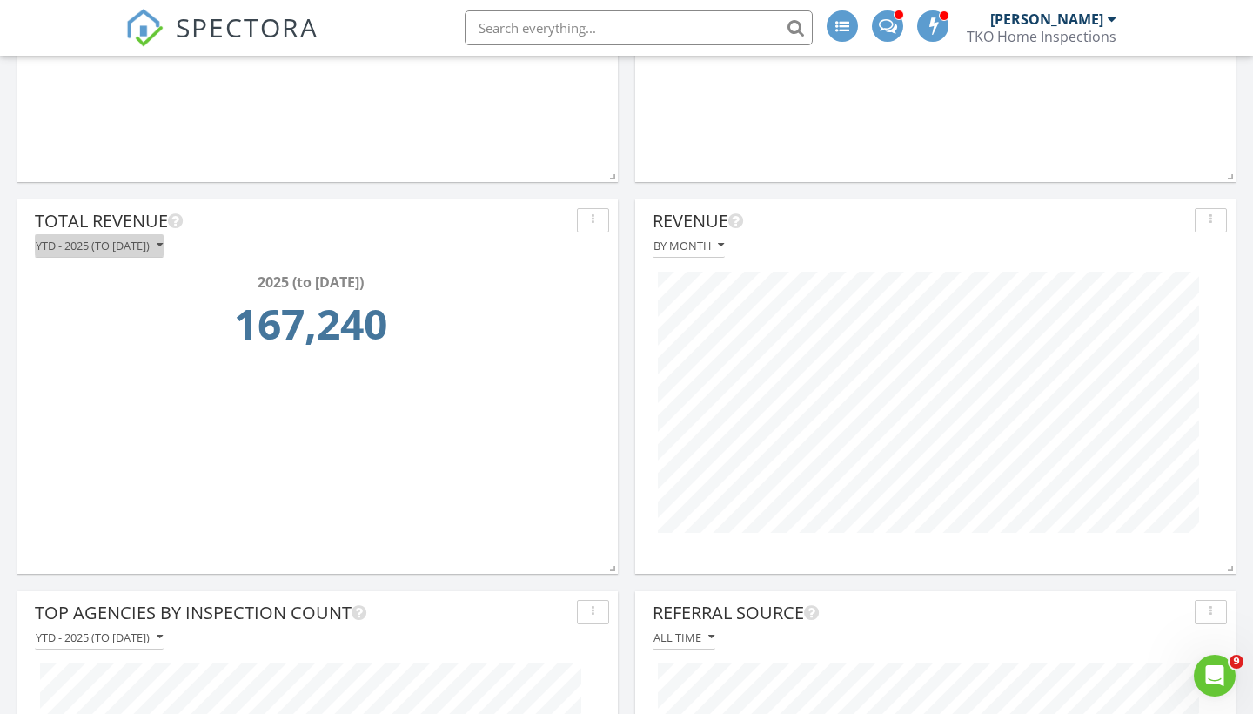
click at [155, 245] on div "YTD - 2025 (to [DATE])" at bounding box center [99, 245] width 127 height 12
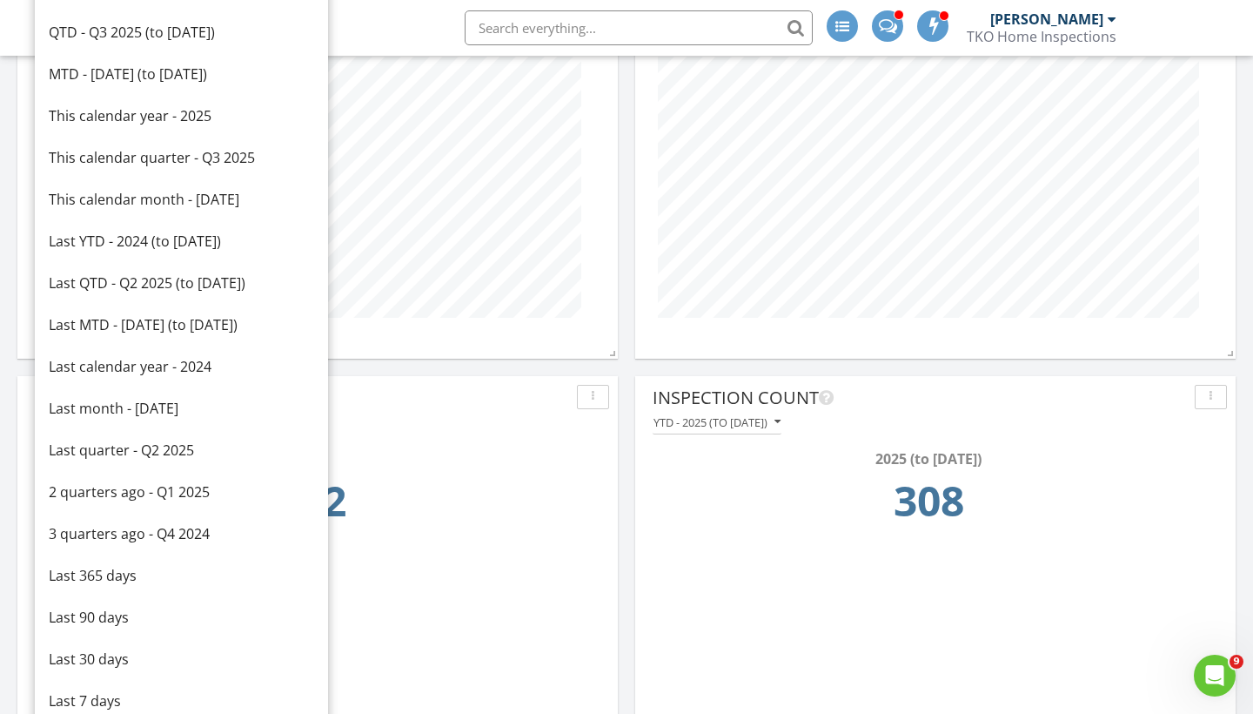
scroll to position [266, 0]
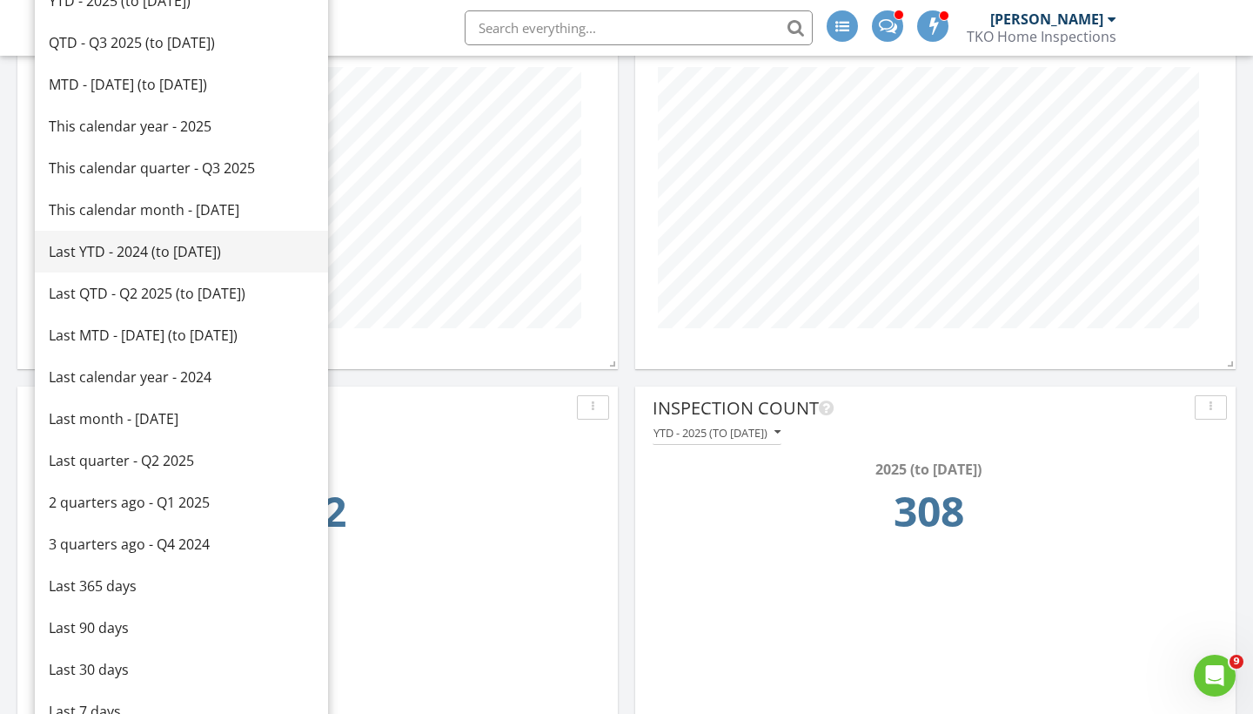
click at [172, 241] on div "Last YTD - 2024 (to [DATE])" at bounding box center [181, 251] width 265 height 21
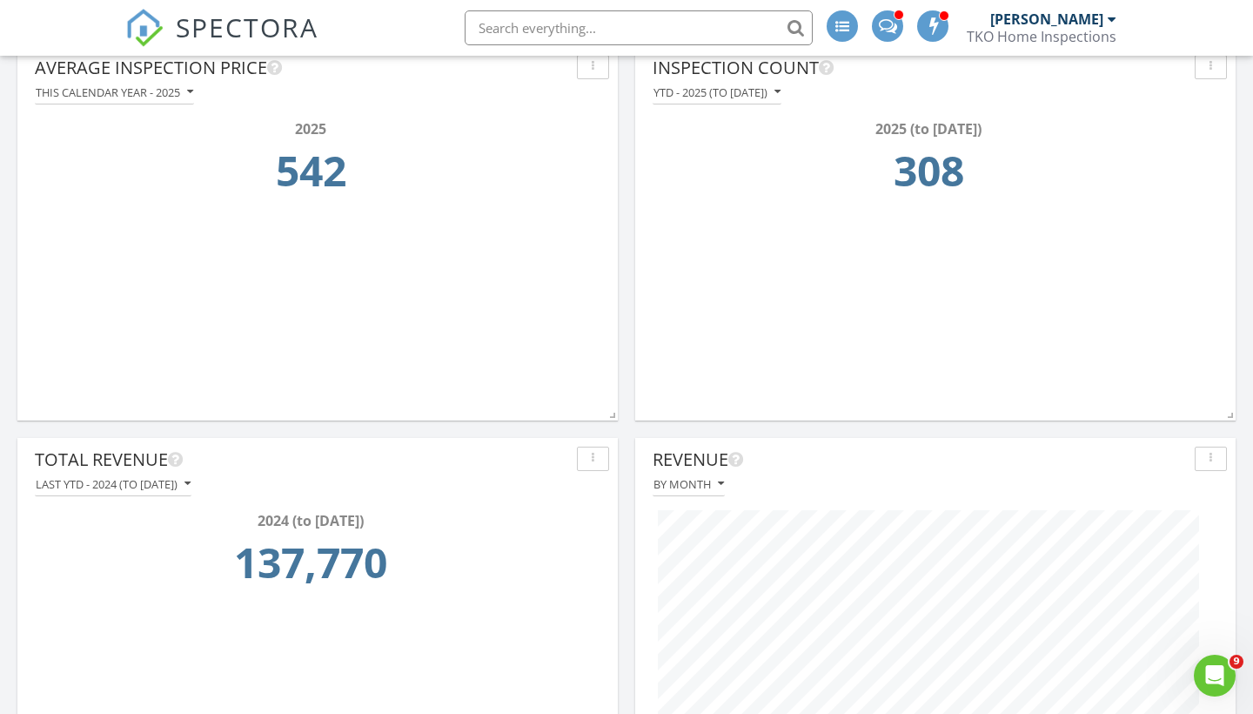
scroll to position [687, 0]
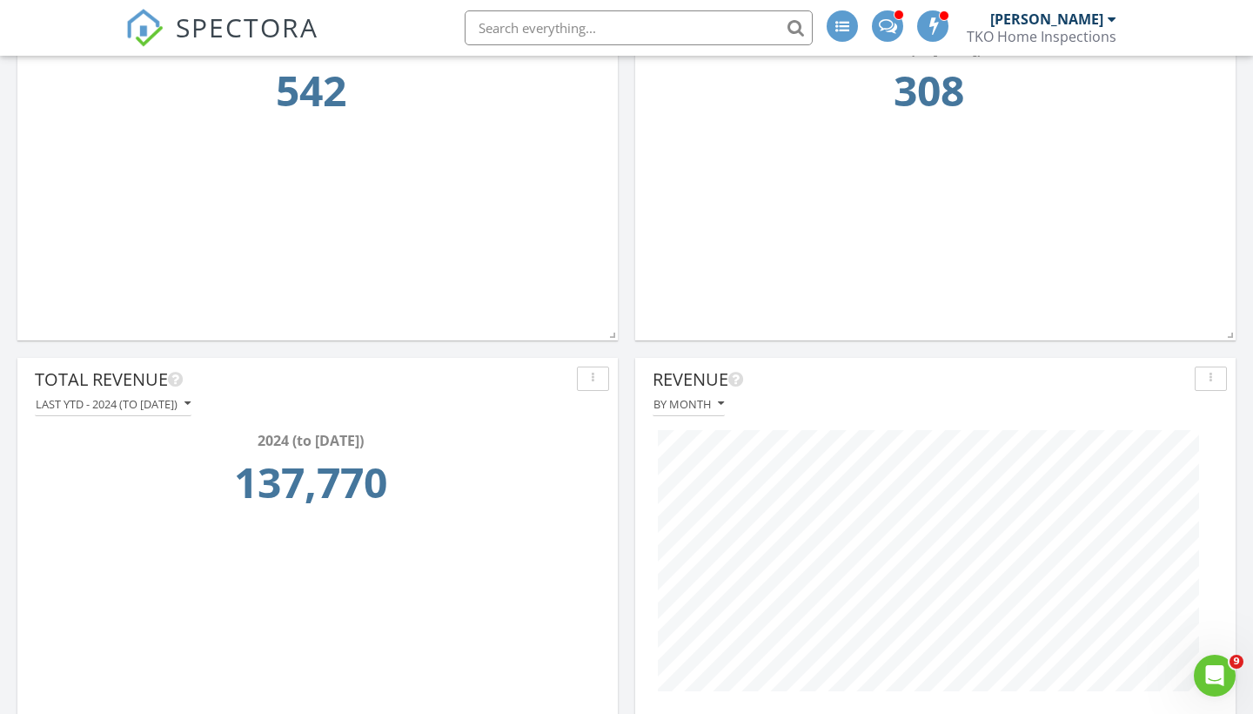
click at [171, 405] on div "Last YTD - 2024 (to [DATE])" at bounding box center [113, 404] width 155 height 12
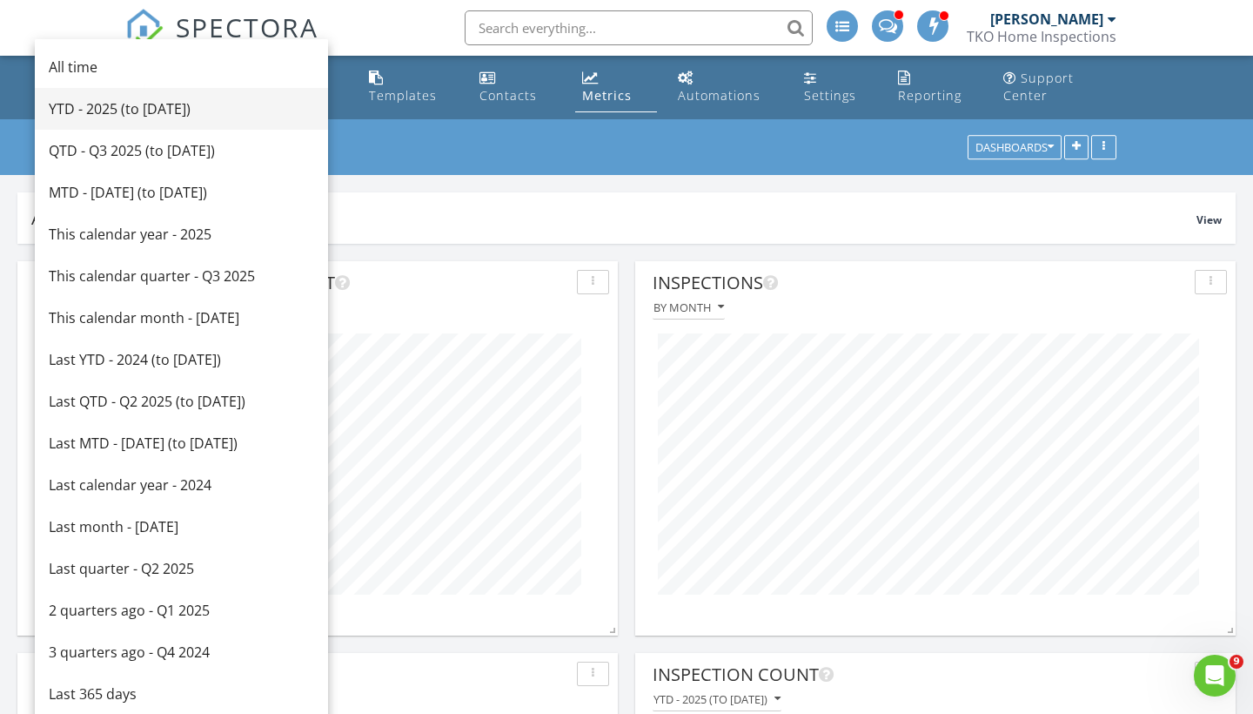
scroll to position [0, 0]
click at [175, 104] on div "YTD - 2025 (to [DATE])" at bounding box center [181, 108] width 265 height 21
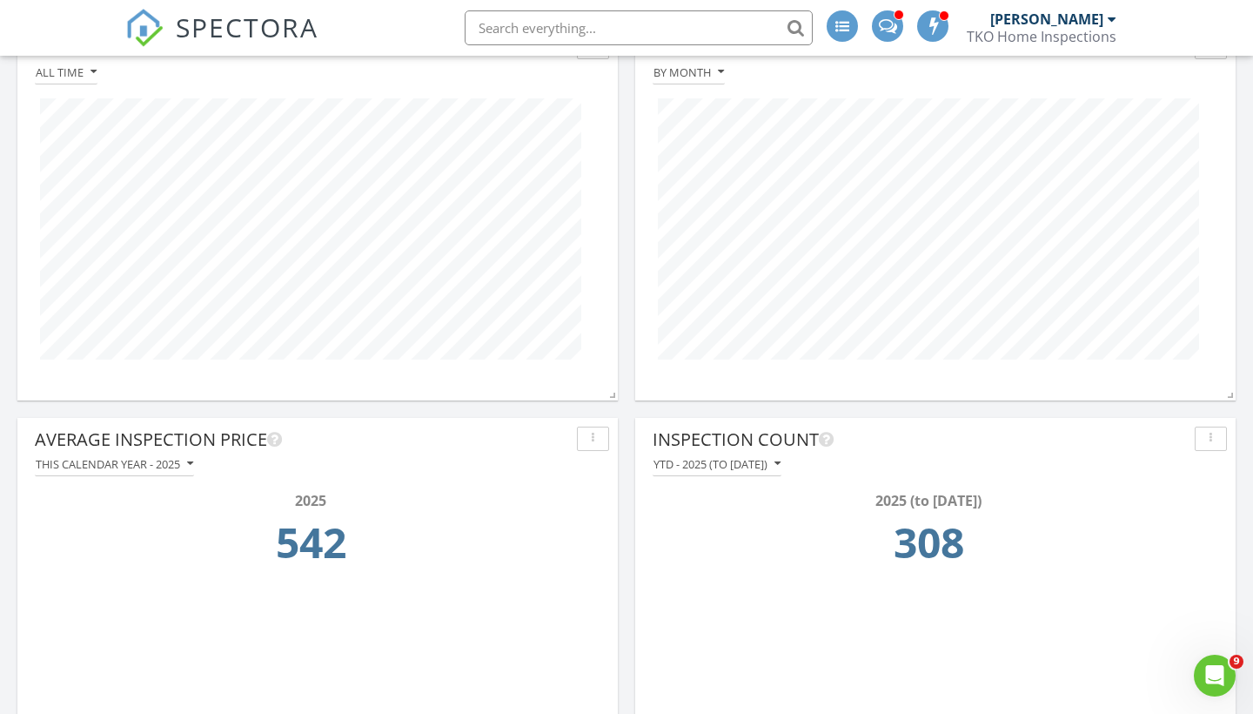
scroll to position [175, 0]
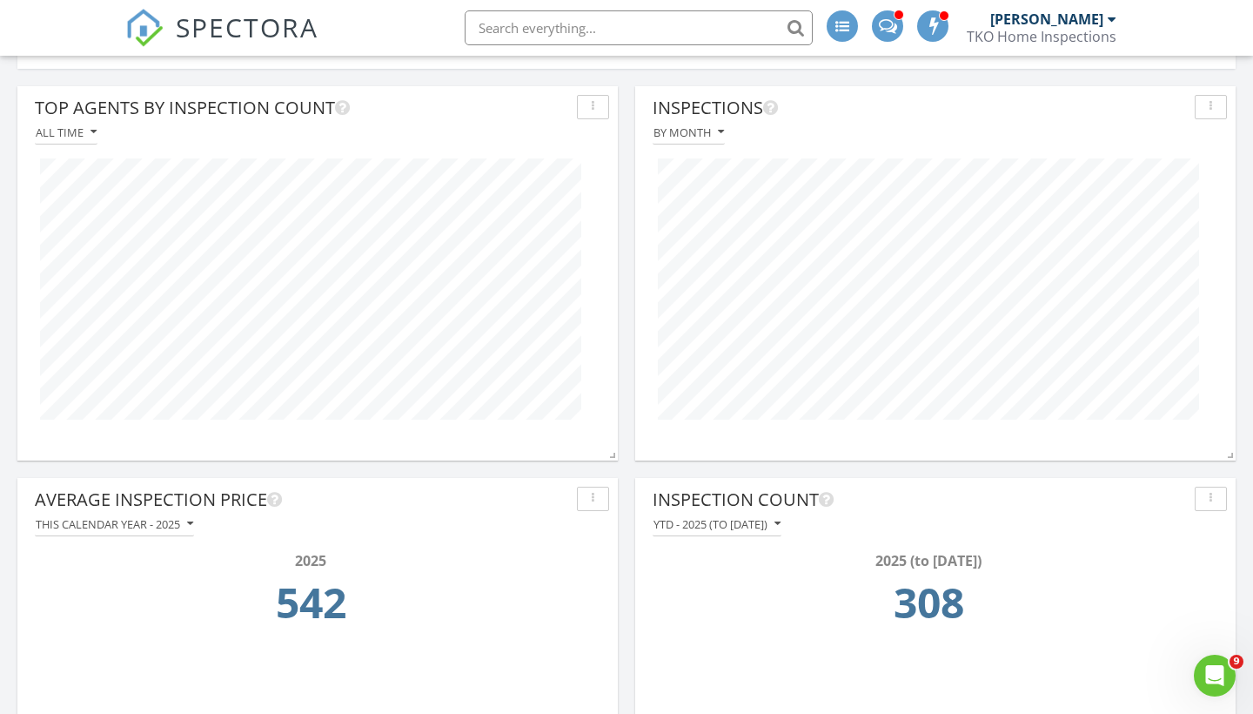
click at [62, 126] on div "All time" at bounding box center [66, 132] width 61 height 12
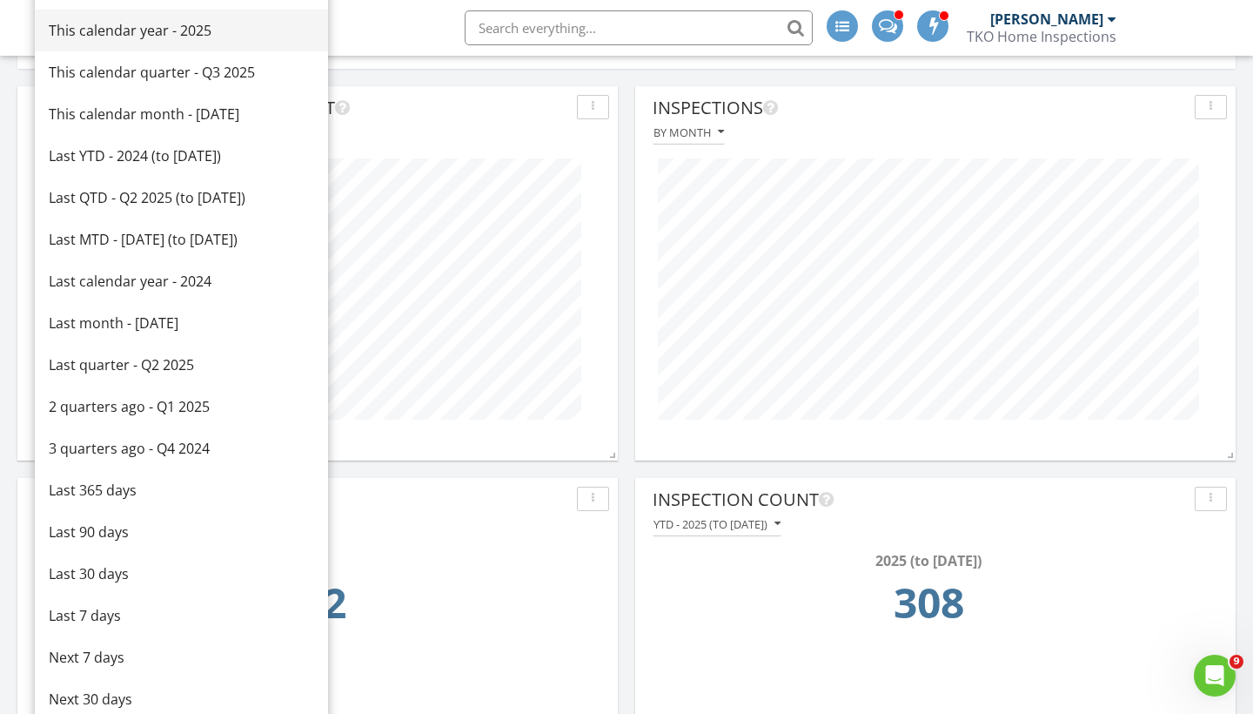
click at [123, 41] on link "This calendar year - 2025" at bounding box center [181, 31] width 293 height 42
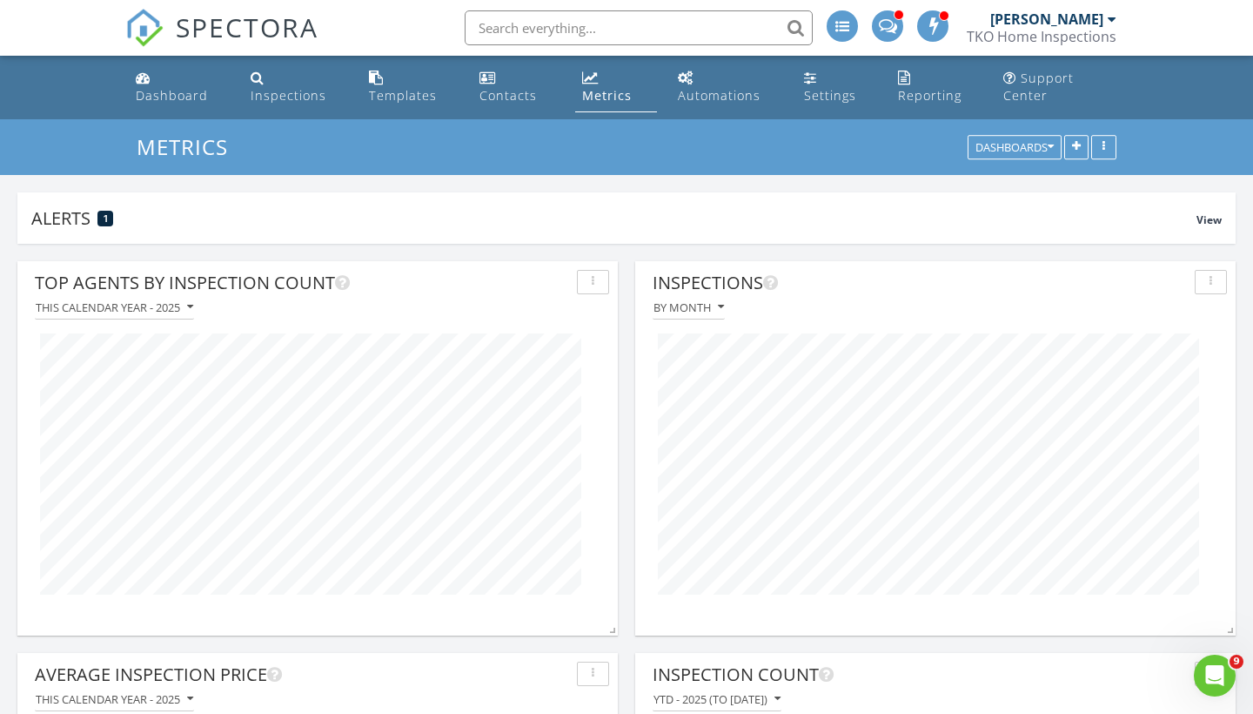
scroll to position [0, 0]
click at [182, 82] on link "Dashboard" at bounding box center [179, 88] width 101 height 50
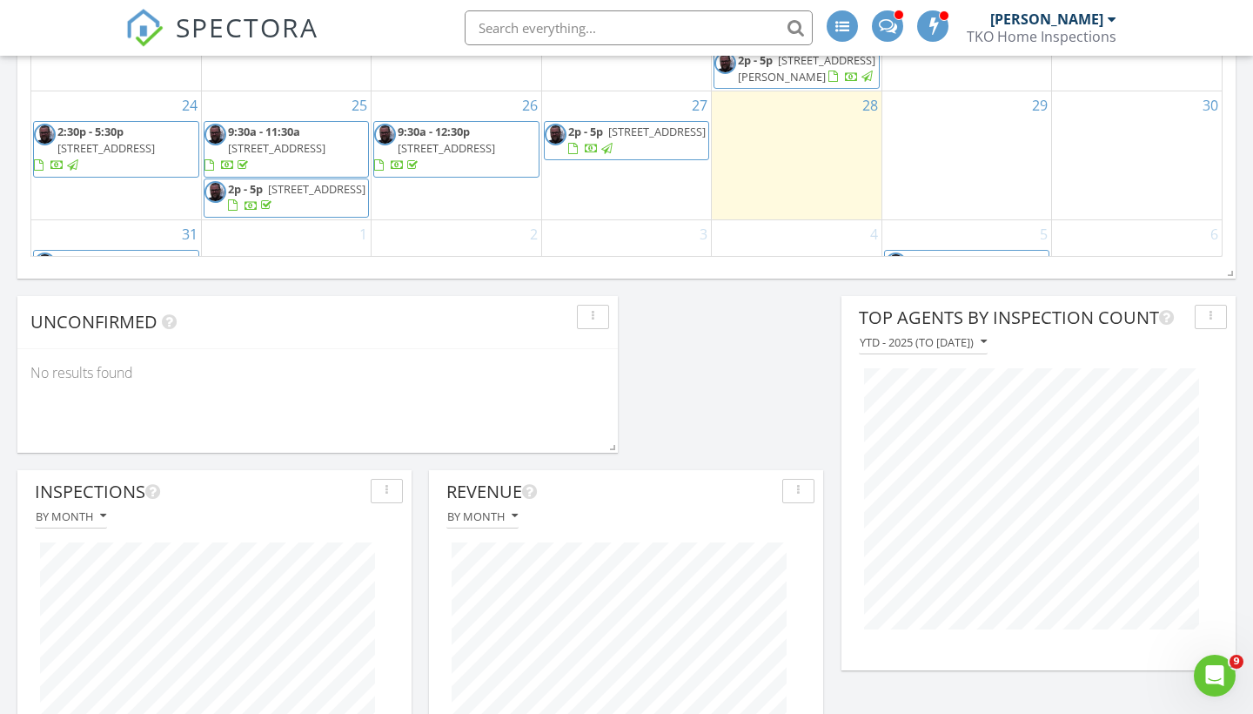
scroll to position [1469, 0]
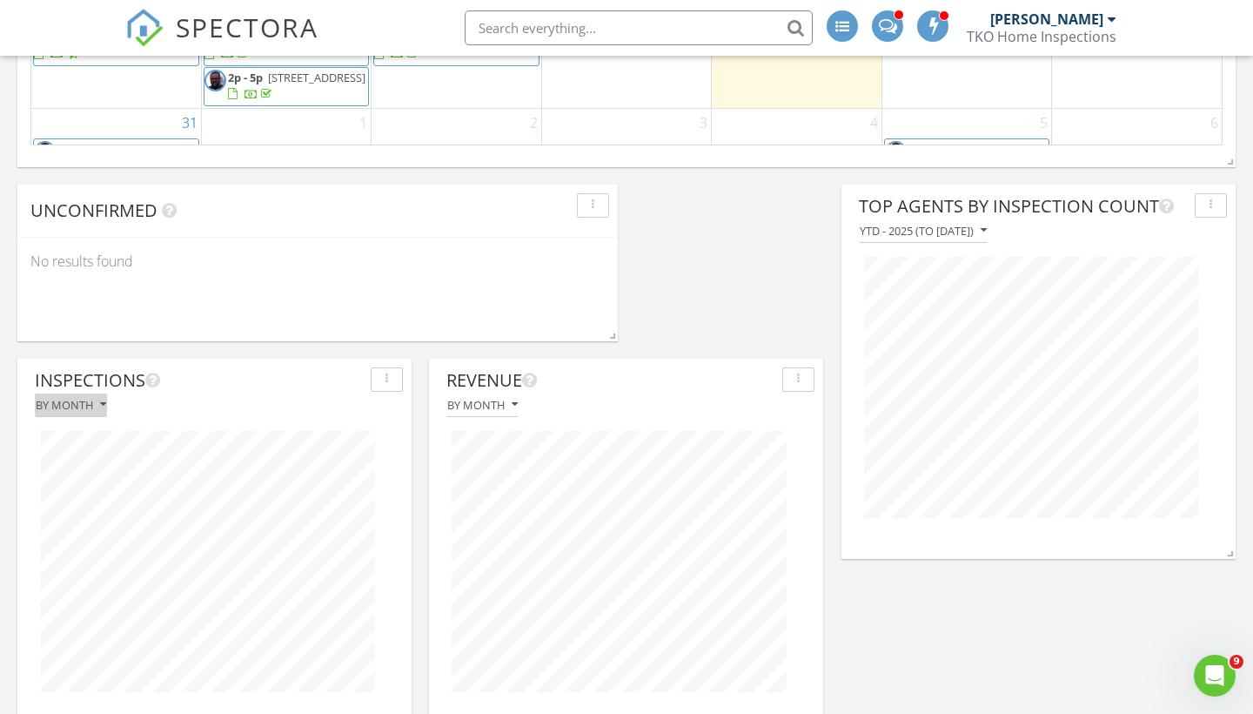
click at [97, 400] on div "By month" at bounding box center [71, 405] width 71 height 12
click at [235, 405] on div "By month" at bounding box center [214, 405] width 377 height 24
click at [99, 401] on div "By month" at bounding box center [71, 405] width 71 height 12
click at [225, 405] on div "By month" at bounding box center [214, 405] width 377 height 24
click at [91, 406] on div "By month" at bounding box center [71, 405] width 71 height 12
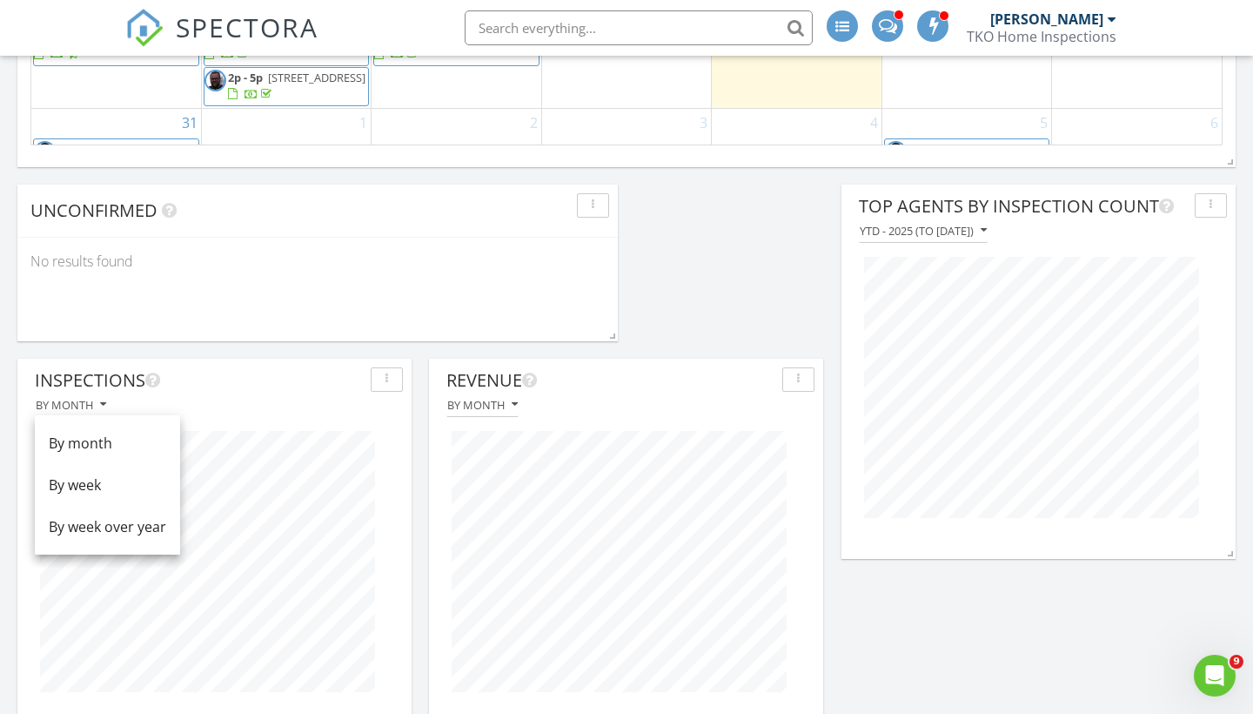
click at [245, 406] on div "By month" at bounding box center [214, 405] width 377 height 24
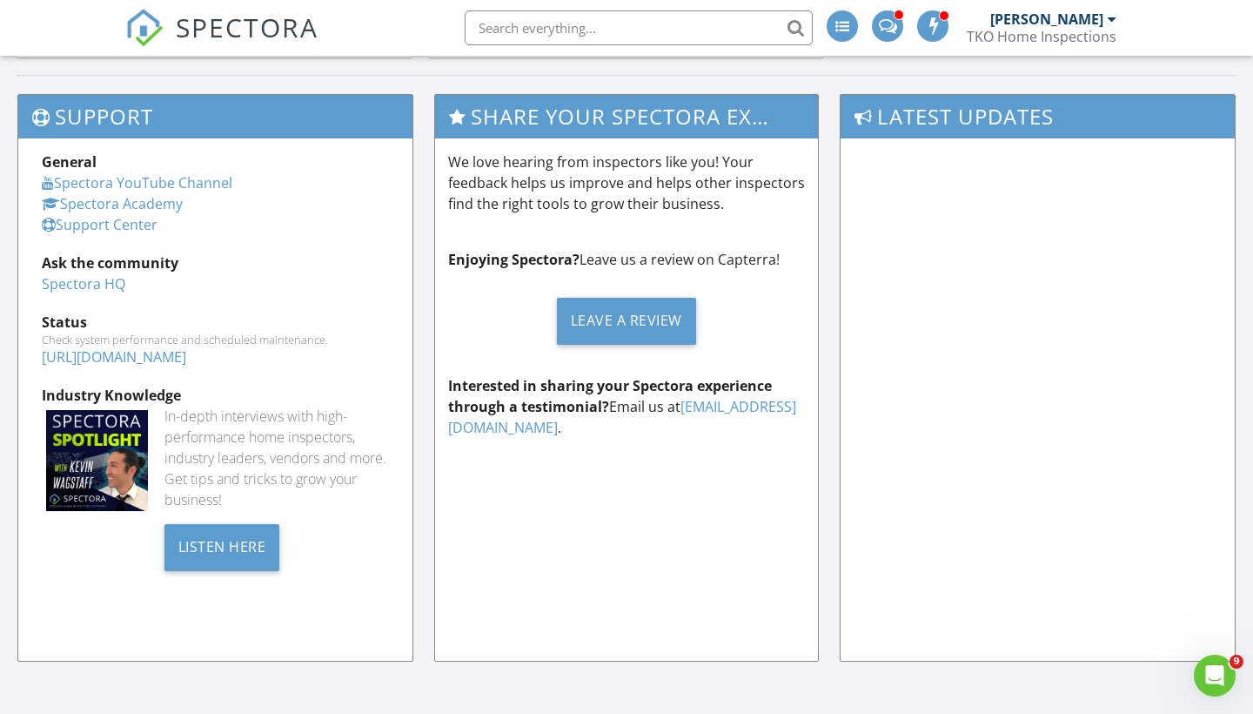
scroll to position [2144, 0]
